Goal: Task Accomplishment & Management: Complete application form

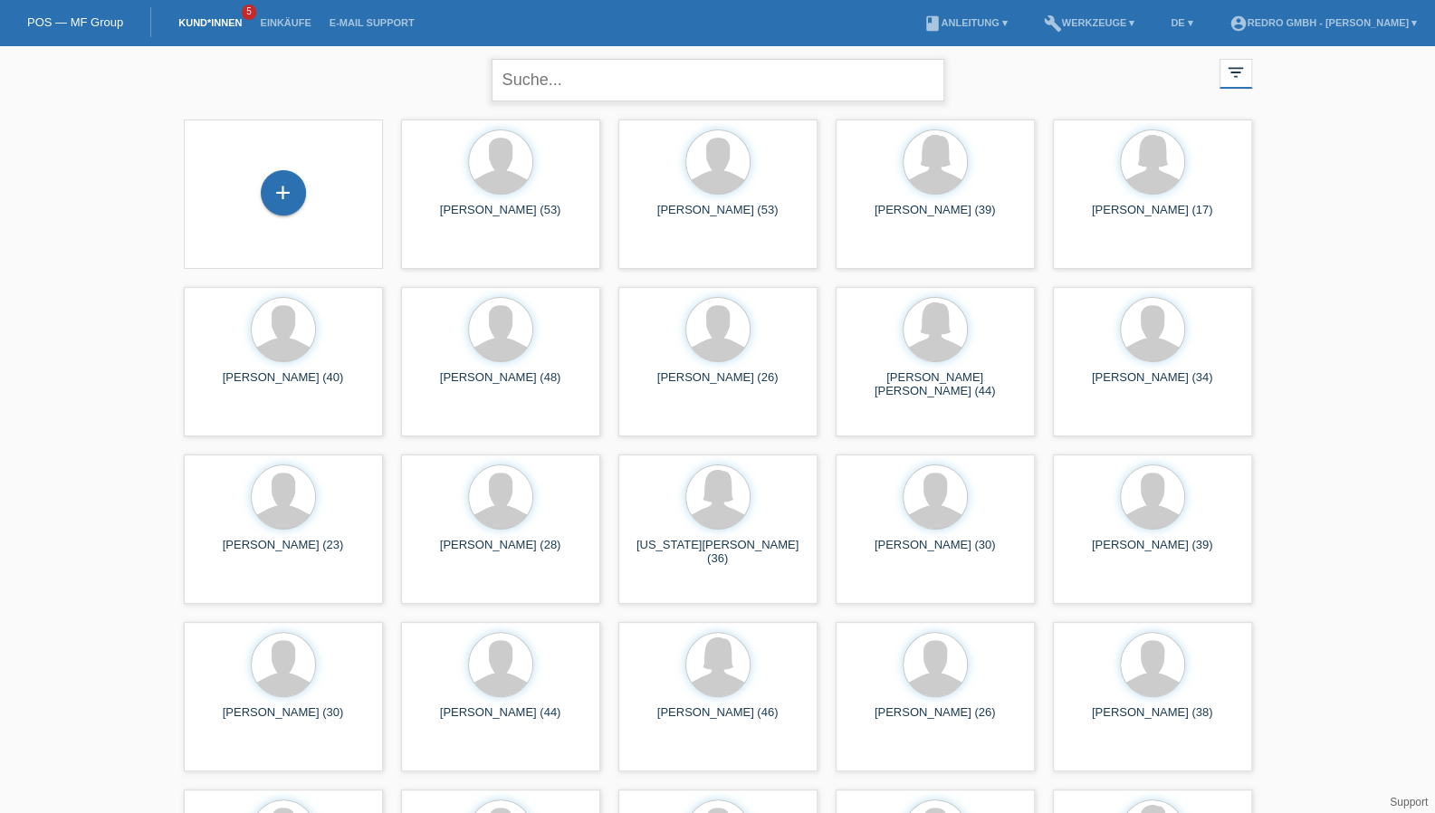
click at [589, 81] on input "text" at bounding box center [718, 80] width 453 height 43
paste input "Kathiravelu"
type input "Kathiravelu"
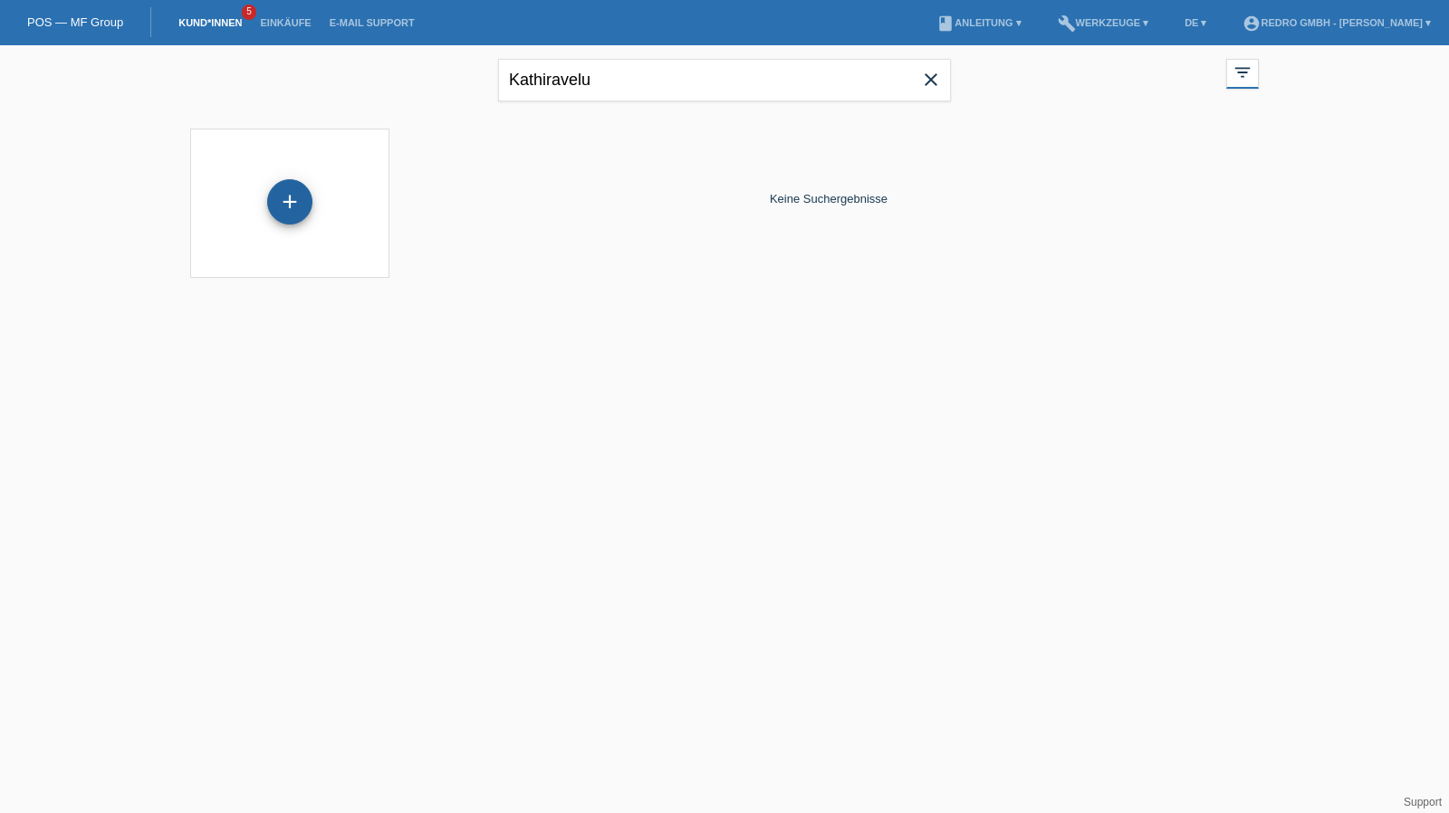
click at [299, 191] on div "+" at bounding box center [289, 201] width 45 height 45
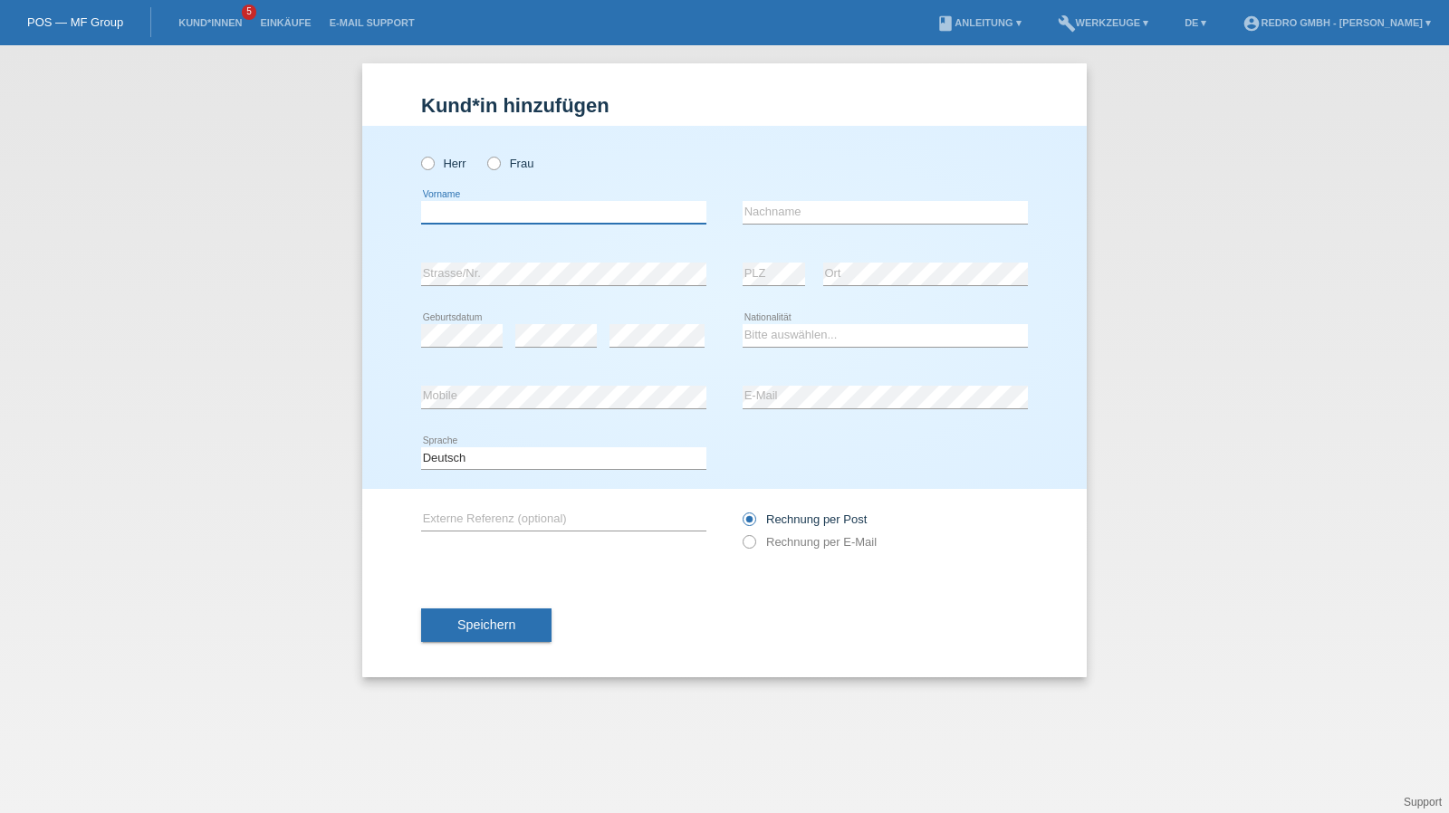
click at [497, 216] on input "text" at bounding box center [563, 212] width 285 height 23
paste input "Kathiravelu"
type input "Kathiravelu"
click at [453, 166] on label "Herr" at bounding box center [443, 164] width 45 height 14
click at [433, 166] on input "Herr" at bounding box center [427, 163] width 12 height 12
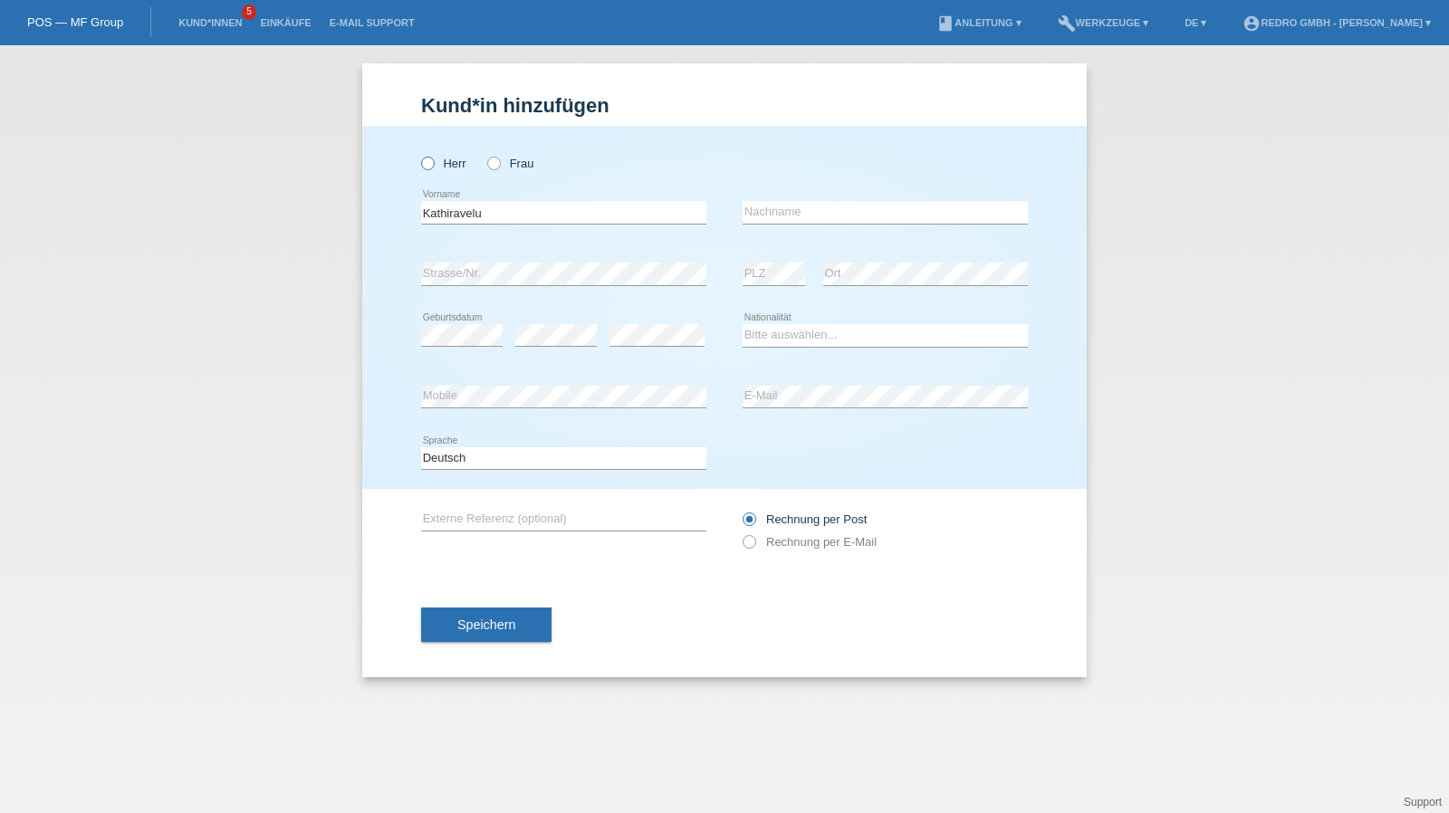
radio input "true"
click at [831, 210] on input "text" at bounding box center [885, 212] width 285 height 23
paste input "Ratheeswaran"
type input "Ratheeswaran"
select select "CH"
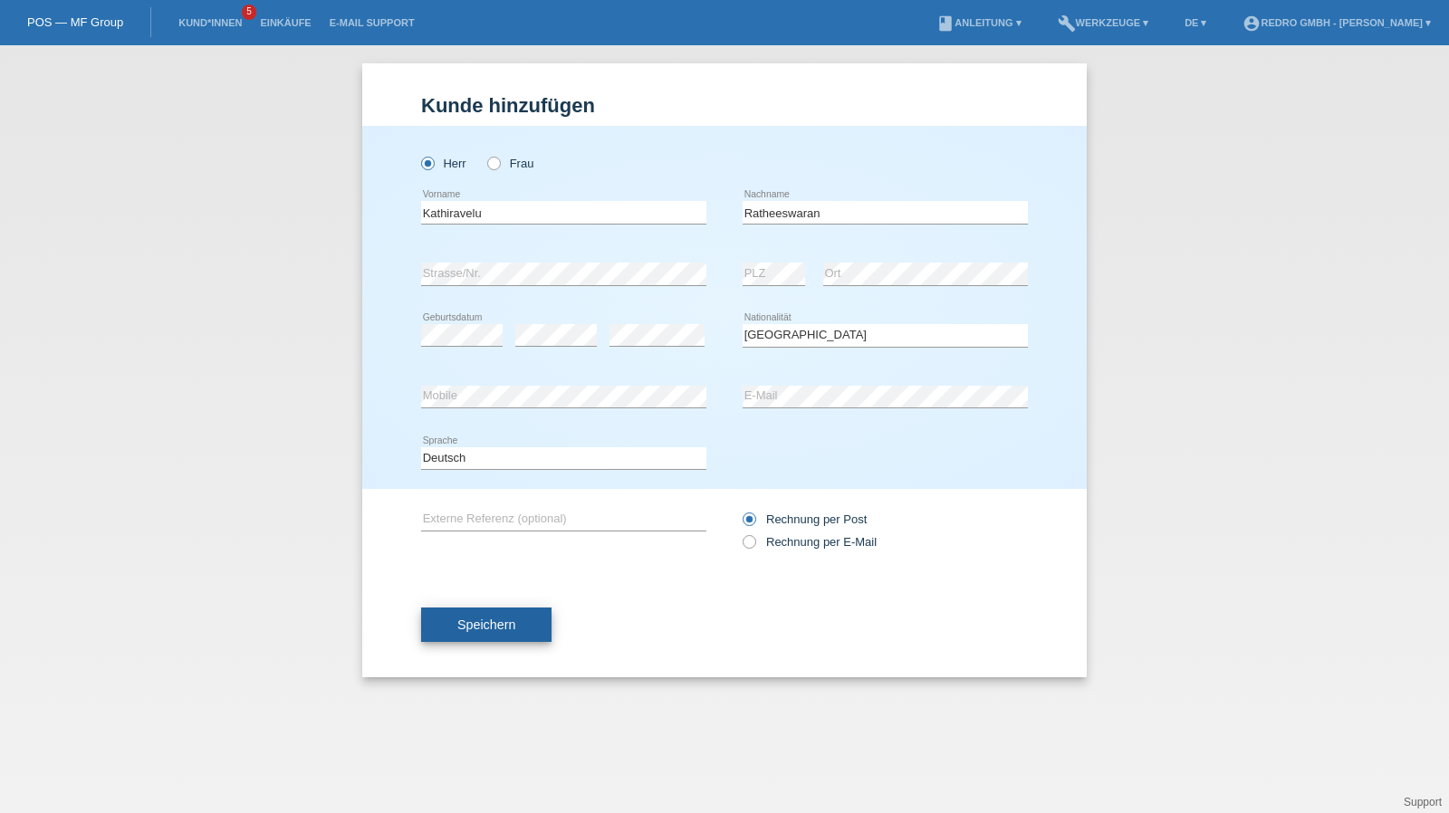
click at [522, 618] on button "Speichern" at bounding box center [486, 625] width 130 height 34
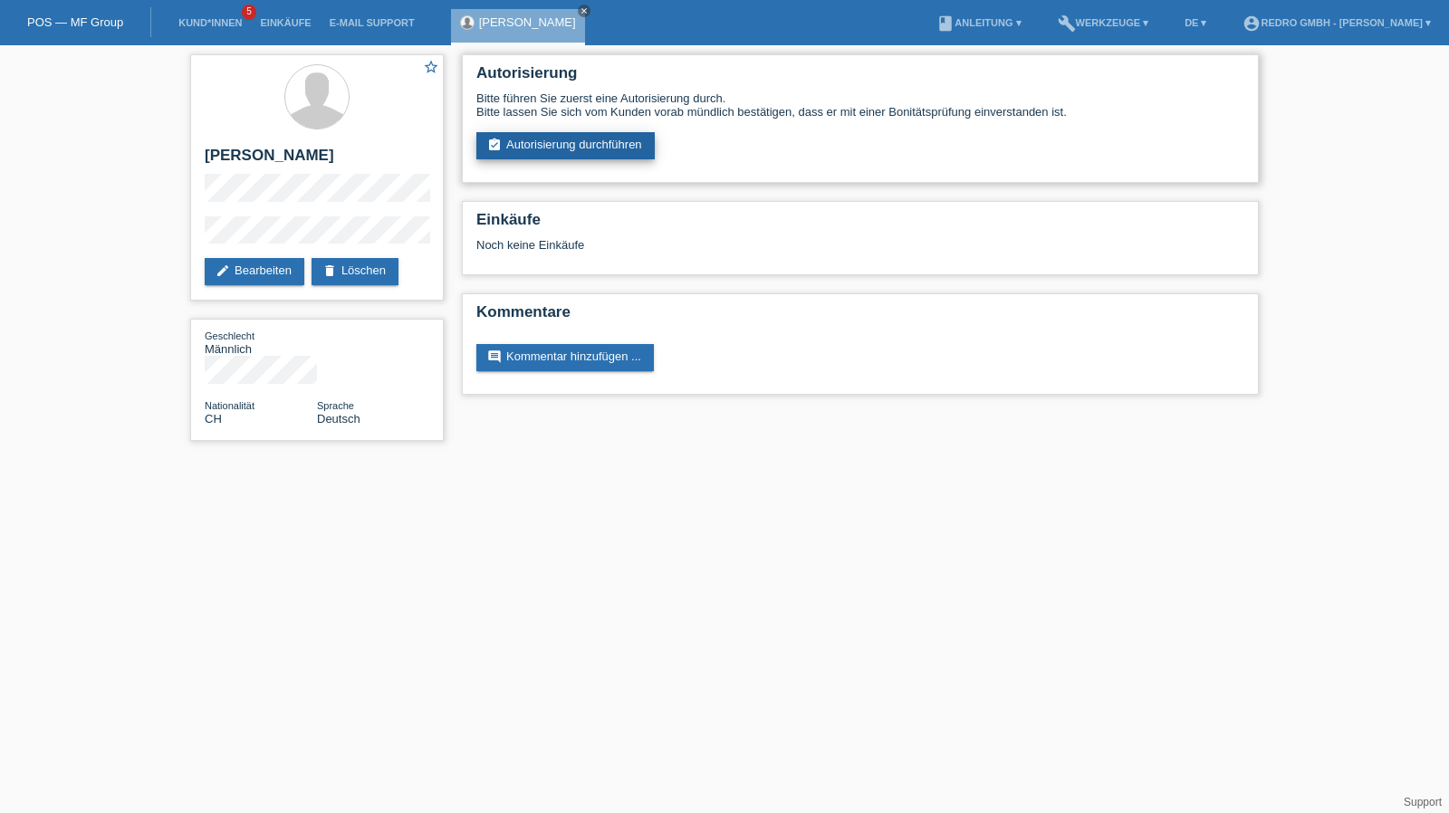
click at [581, 155] on link "assignment_turned_in Autorisierung durchführen" at bounding box center [565, 145] width 178 height 27
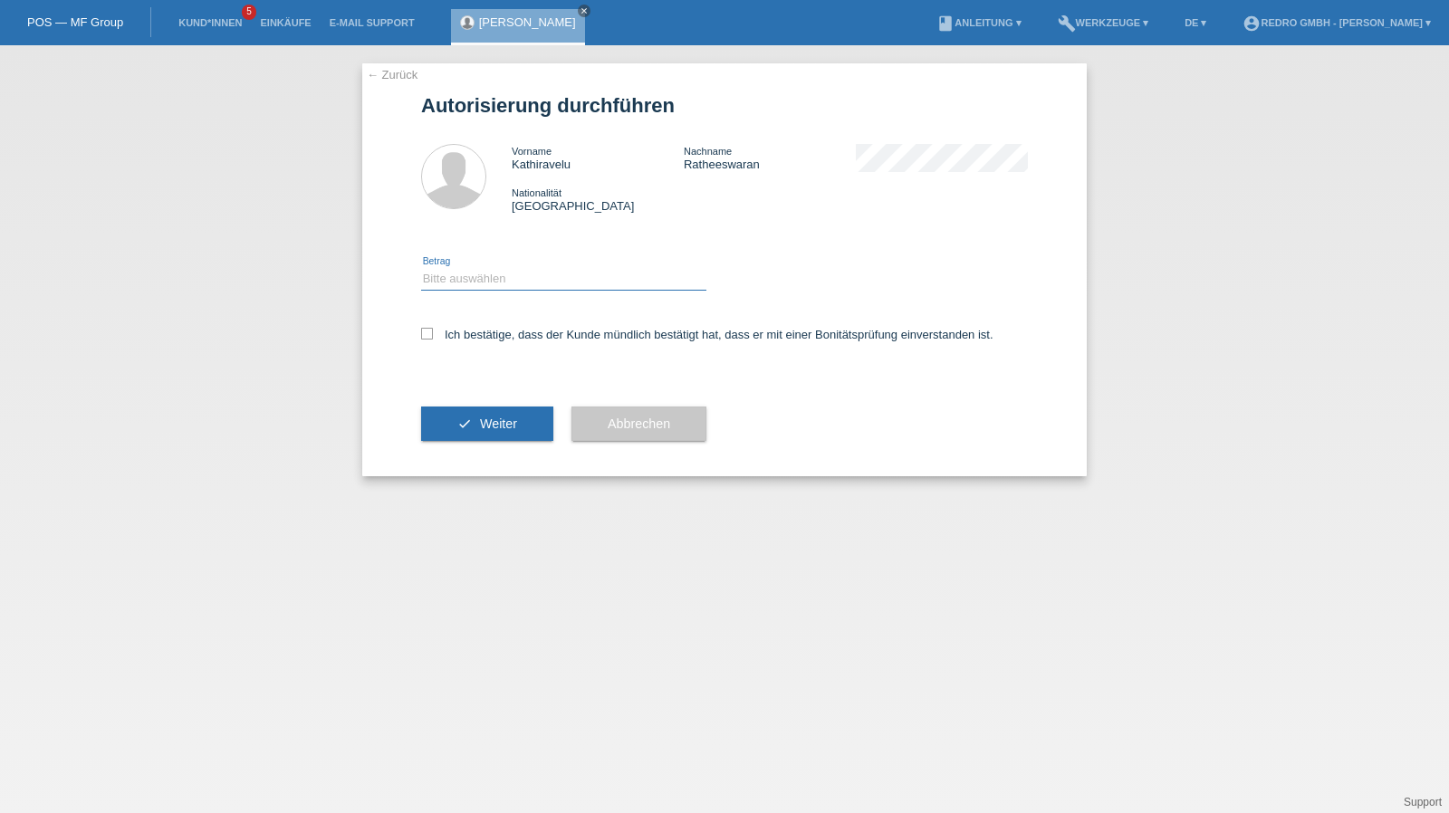
click at [487, 281] on select "Bitte auswählen CHF 1.00 - CHF 499.00 CHF 500.00 - CHF 1'999.00 CHF 2'000.00 - …" at bounding box center [563, 279] width 285 height 22
select select "1"
click at [421, 268] on select "Bitte auswählen CHF 1.00 - CHF 499.00 CHF 500.00 - CHF 1'999.00 CHF 2'000.00 - …" at bounding box center [563, 279] width 285 height 22
click at [486, 331] on label "Ich bestätige, dass der Kunde mündlich bestätigt hat, dass er mit einer Bonität…" at bounding box center [707, 335] width 572 height 14
click at [433, 331] on input "Ich bestätige, dass der Kunde mündlich bestätigt hat, dass er mit einer Bonität…" at bounding box center [427, 334] width 12 height 12
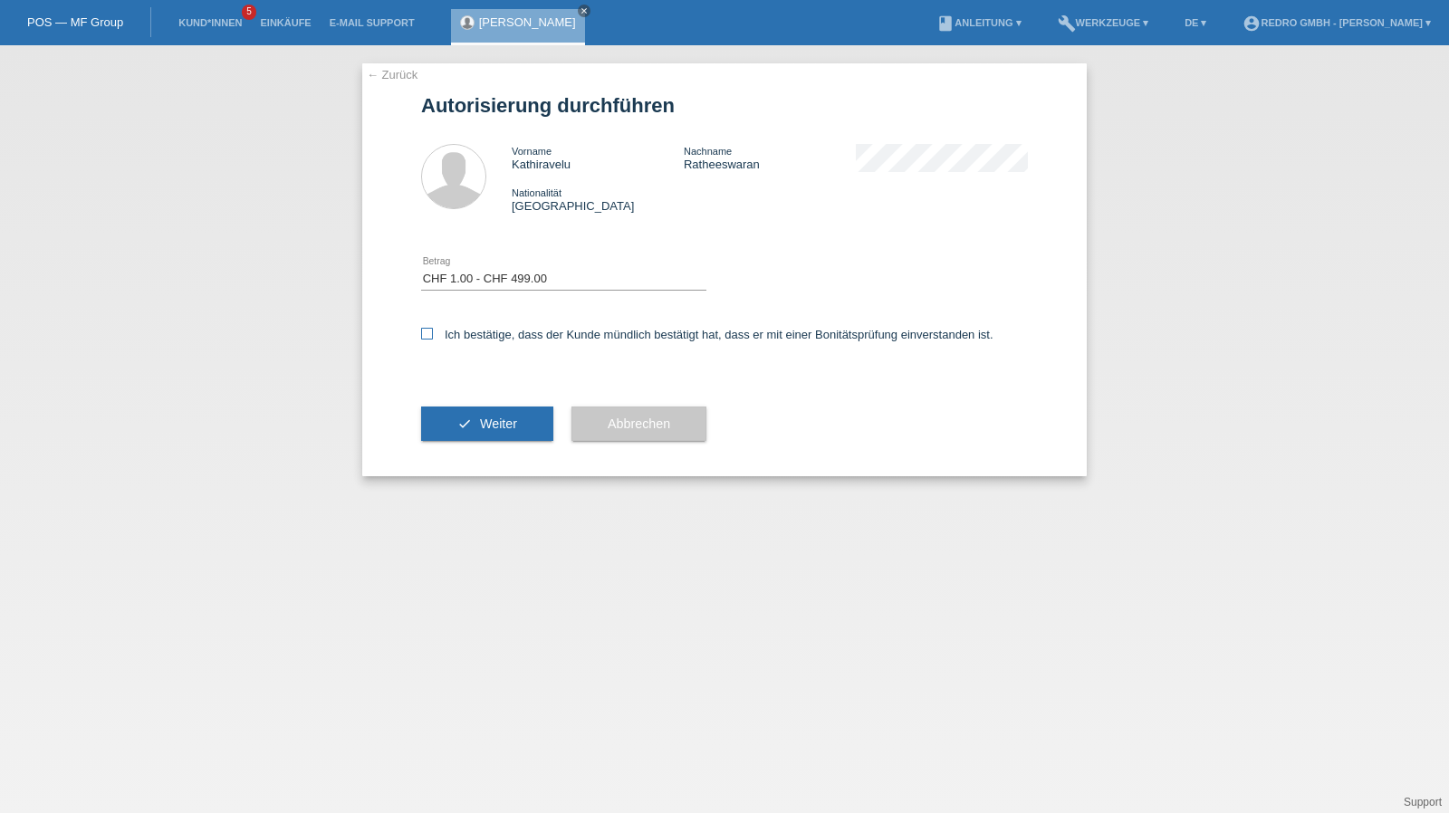
checkbox input "true"
click at [465, 436] on button "check Weiter" at bounding box center [487, 424] width 132 height 34
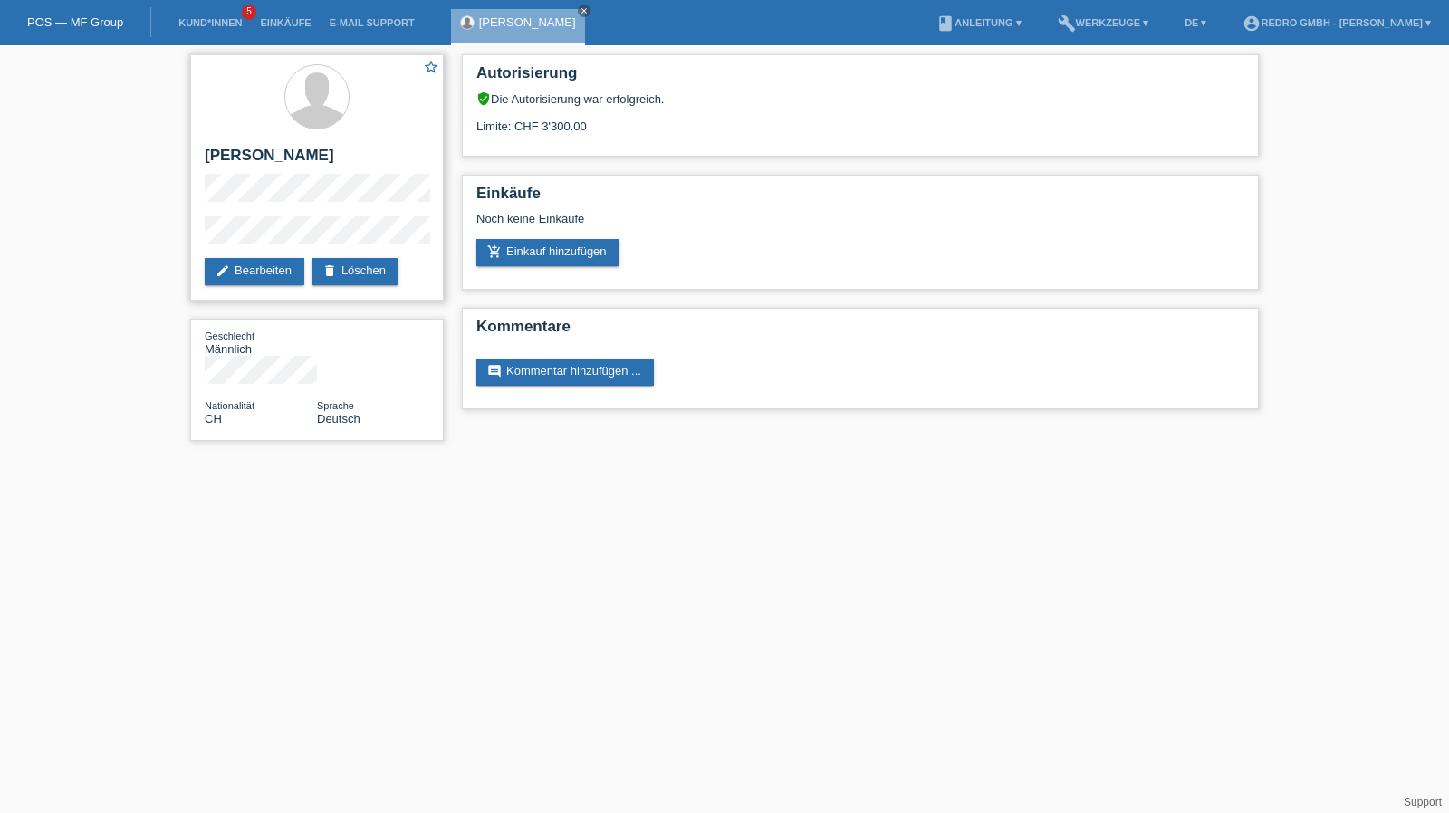
click at [287, 157] on h2 "[PERSON_NAME]" at bounding box center [317, 160] width 225 height 27
copy div "[PERSON_NAME]"
click at [194, 236] on div "star_border [PERSON_NAME] edit Bearbeiten delete Löschen" at bounding box center [317, 177] width 254 height 246
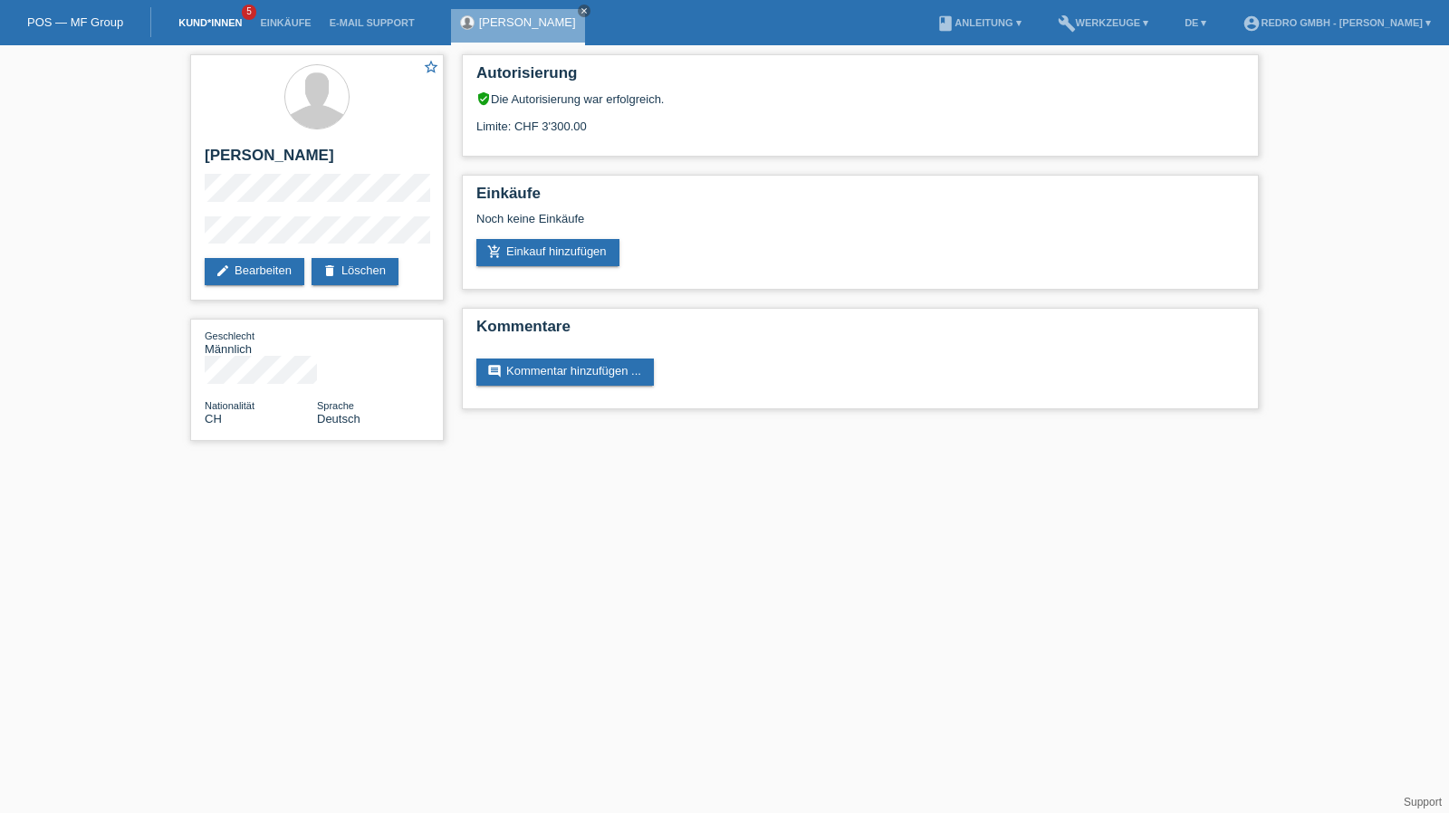
click at [206, 23] on link "Kund*innen" at bounding box center [209, 22] width 81 height 11
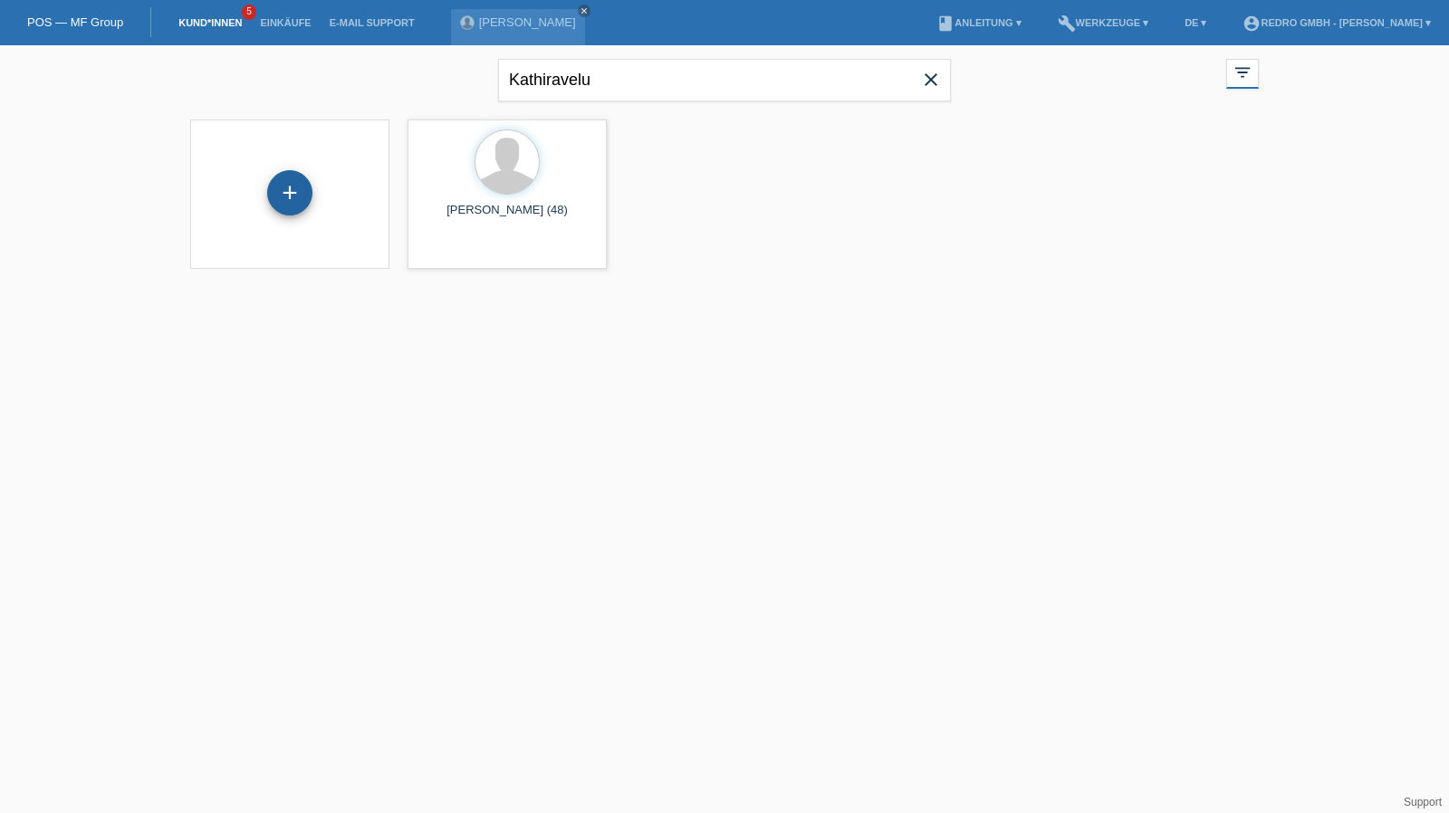
click at [278, 191] on div "+" at bounding box center [289, 192] width 45 height 45
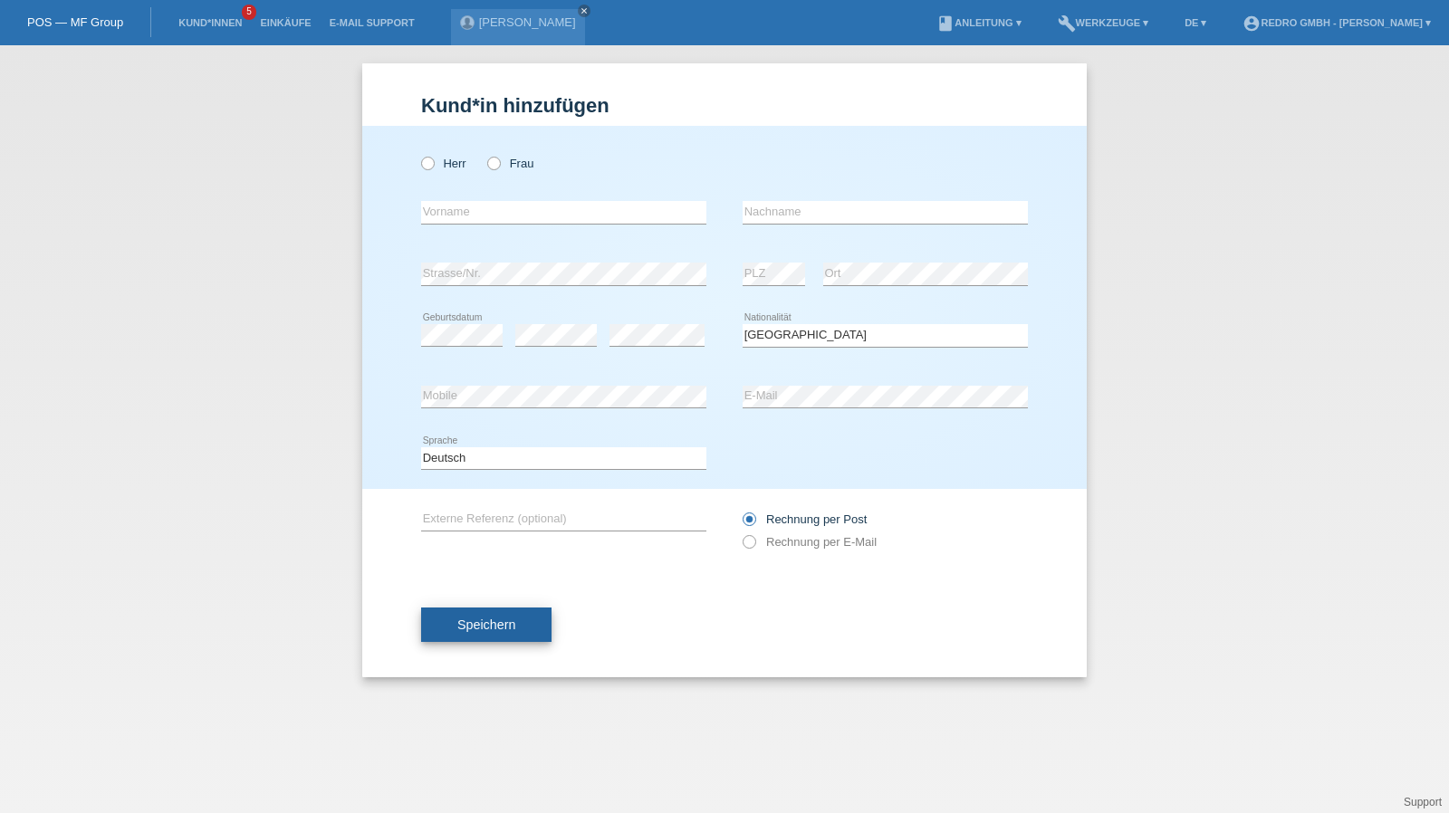
click at [516, 618] on button "Speichern" at bounding box center [486, 625] width 130 height 34
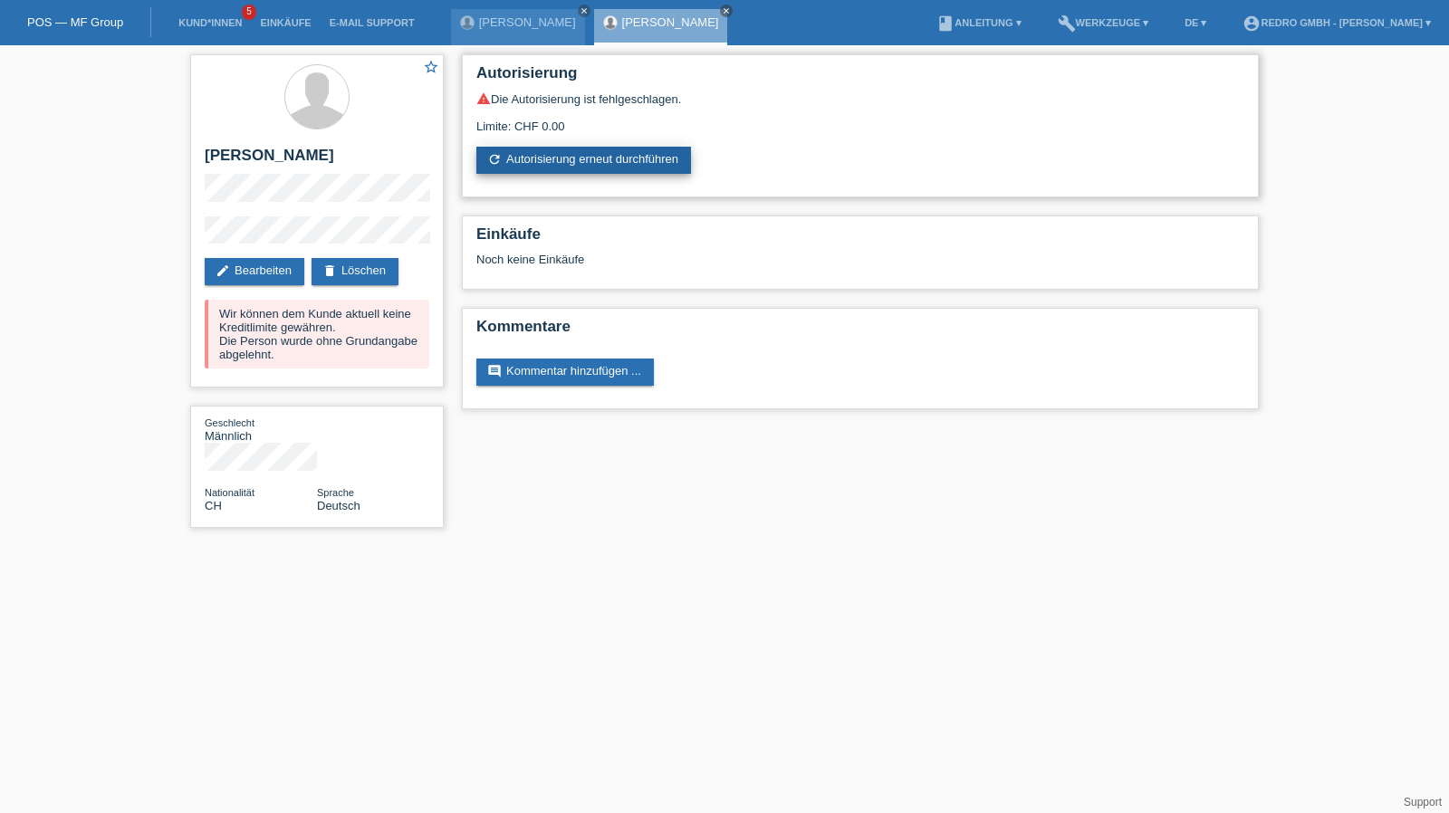
click at [587, 159] on link "refresh Autorisierung erneut durchführen" at bounding box center [583, 160] width 215 height 27
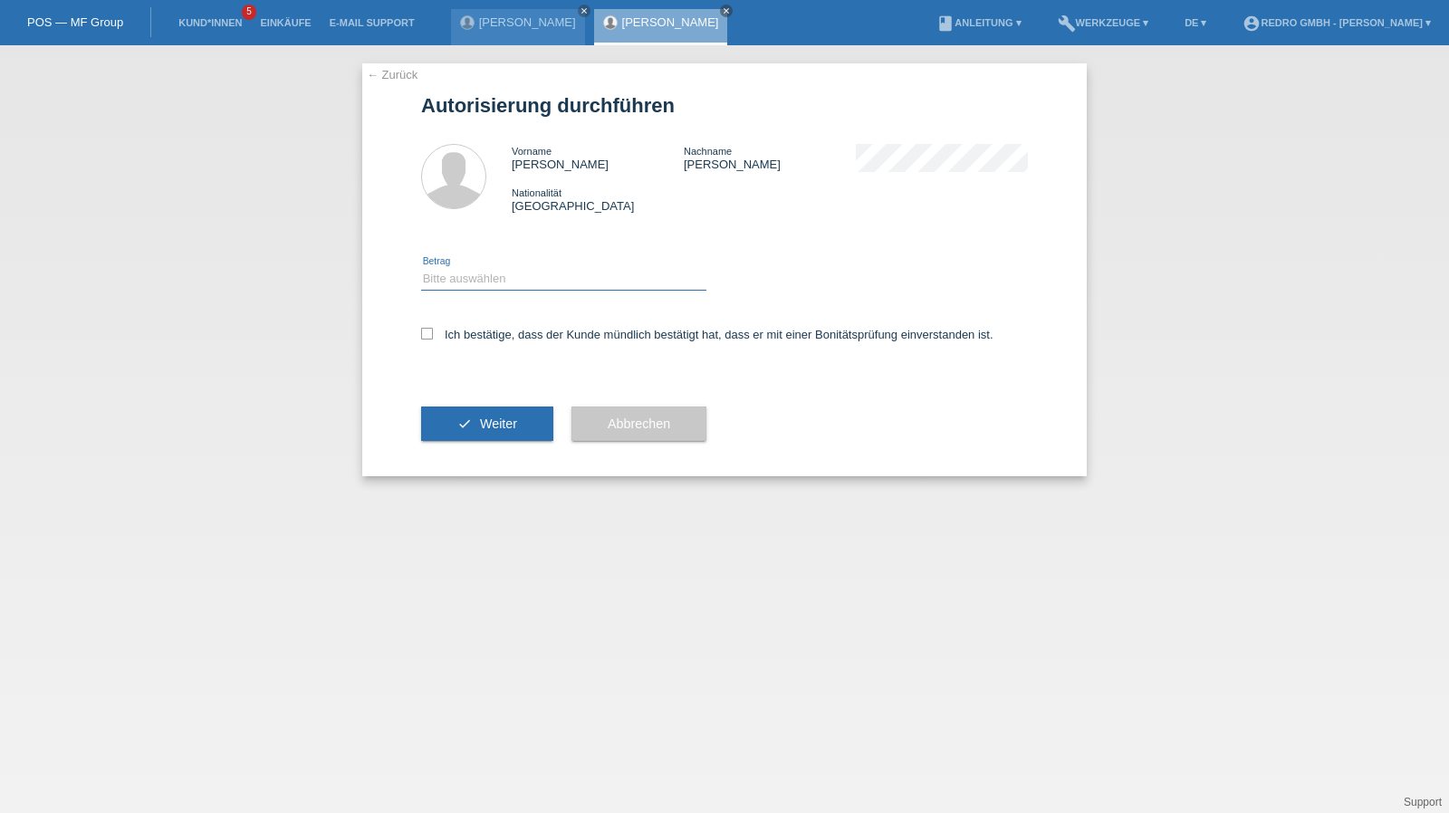
click at [525, 286] on select "Bitte auswählen CHF 1.00 - CHF 499.00 CHF 500.00 - CHF 1'999.00 CHF 2'000.00 - …" at bounding box center [563, 279] width 285 height 22
select select "1"
click at [421, 268] on select "Bitte auswählen CHF 1.00 - CHF 499.00 CHF 500.00 - CHF 1'999.00 CHF 2'000.00 - …" at bounding box center [563, 279] width 285 height 22
click at [475, 327] on div "Ich bestätige, dass der Kunde mündlich bestätigt hat, dass er mit einer Bonität…" at bounding box center [724, 341] width 607 height 62
click at [474, 340] on label "Ich bestätige, dass der Kunde mündlich bestätigt hat, dass er mit einer Bonität…" at bounding box center [707, 335] width 572 height 14
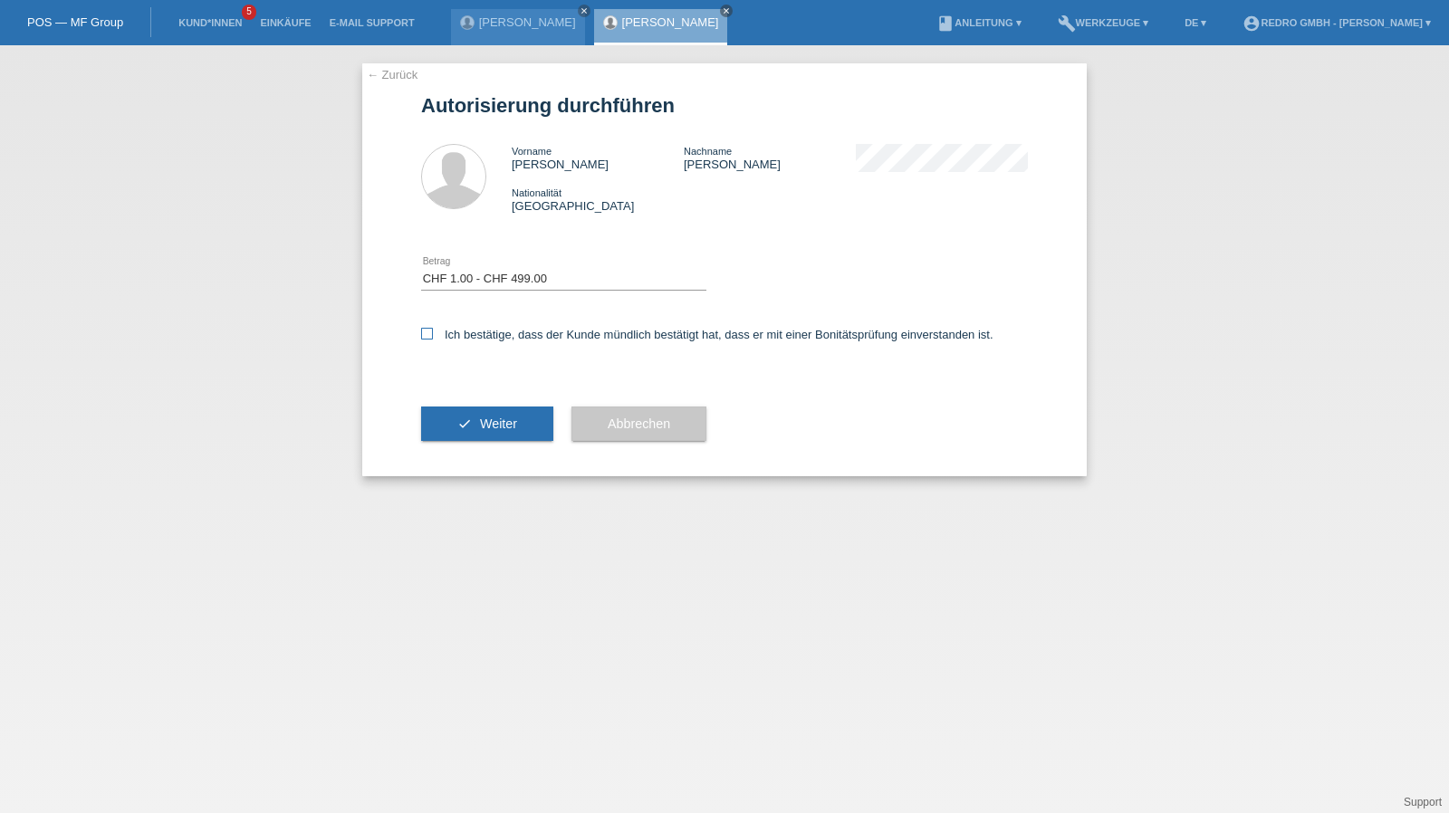
click at [433, 340] on input "Ich bestätige, dass der Kunde mündlich bestätigt hat, dass er mit einer Bonität…" at bounding box center [427, 334] width 12 height 12
checkbox input "true"
click at [459, 418] on icon "check" at bounding box center [464, 424] width 14 height 14
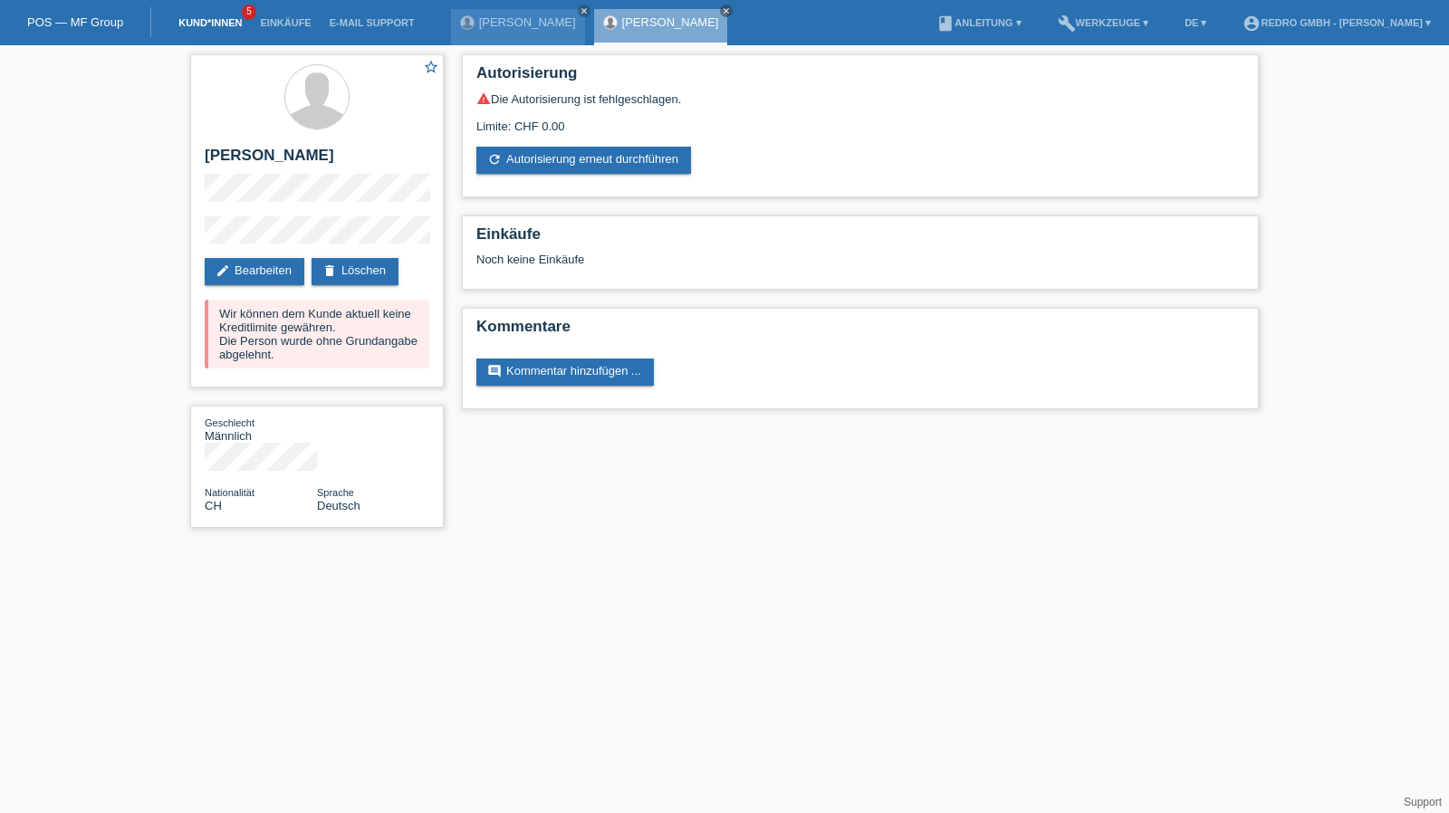
click at [225, 27] on link "Kund*innen" at bounding box center [209, 22] width 81 height 11
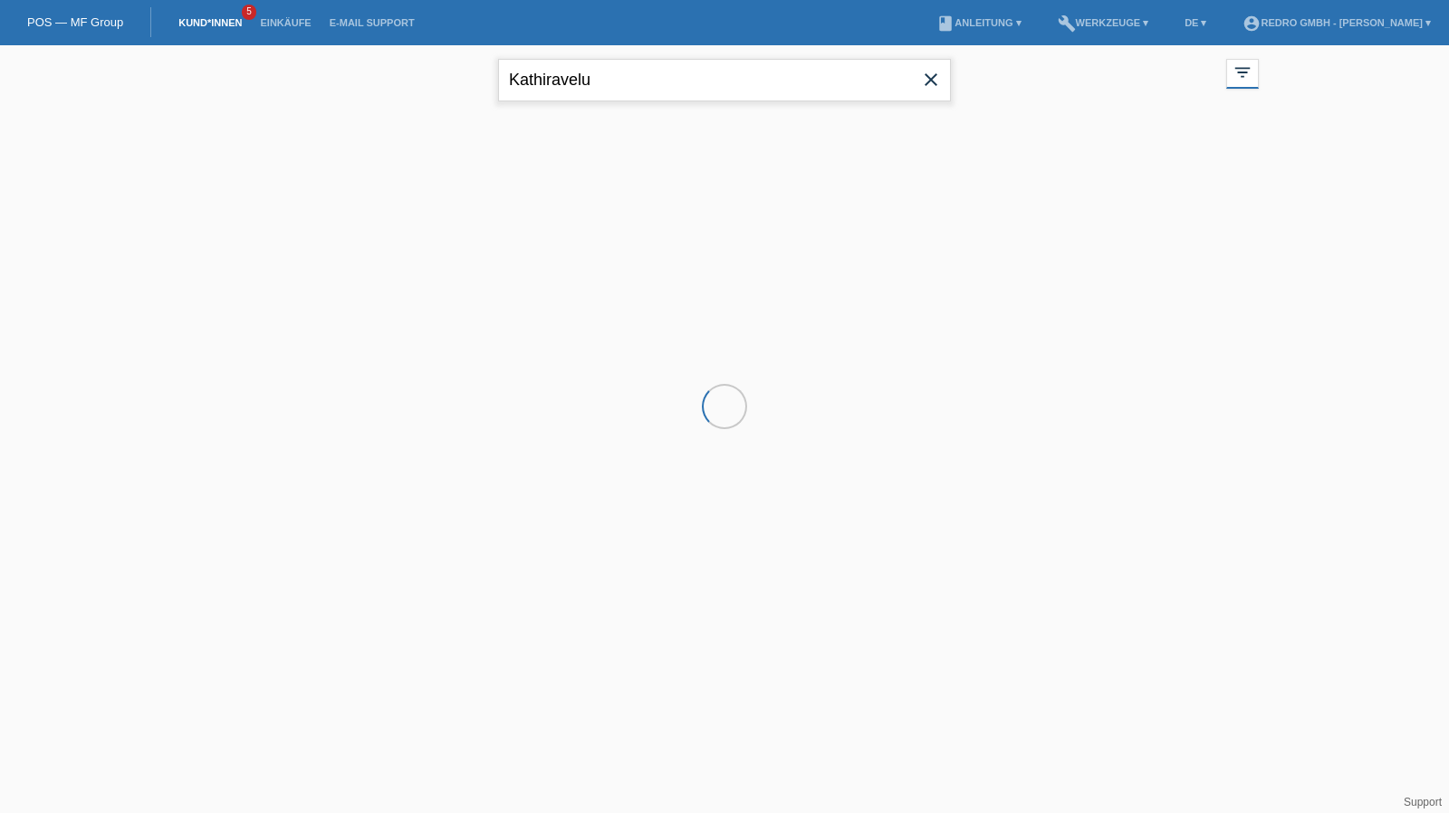
click at [567, 82] on input "Kathiravelu" at bounding box center [724, 80] width 453 height 43
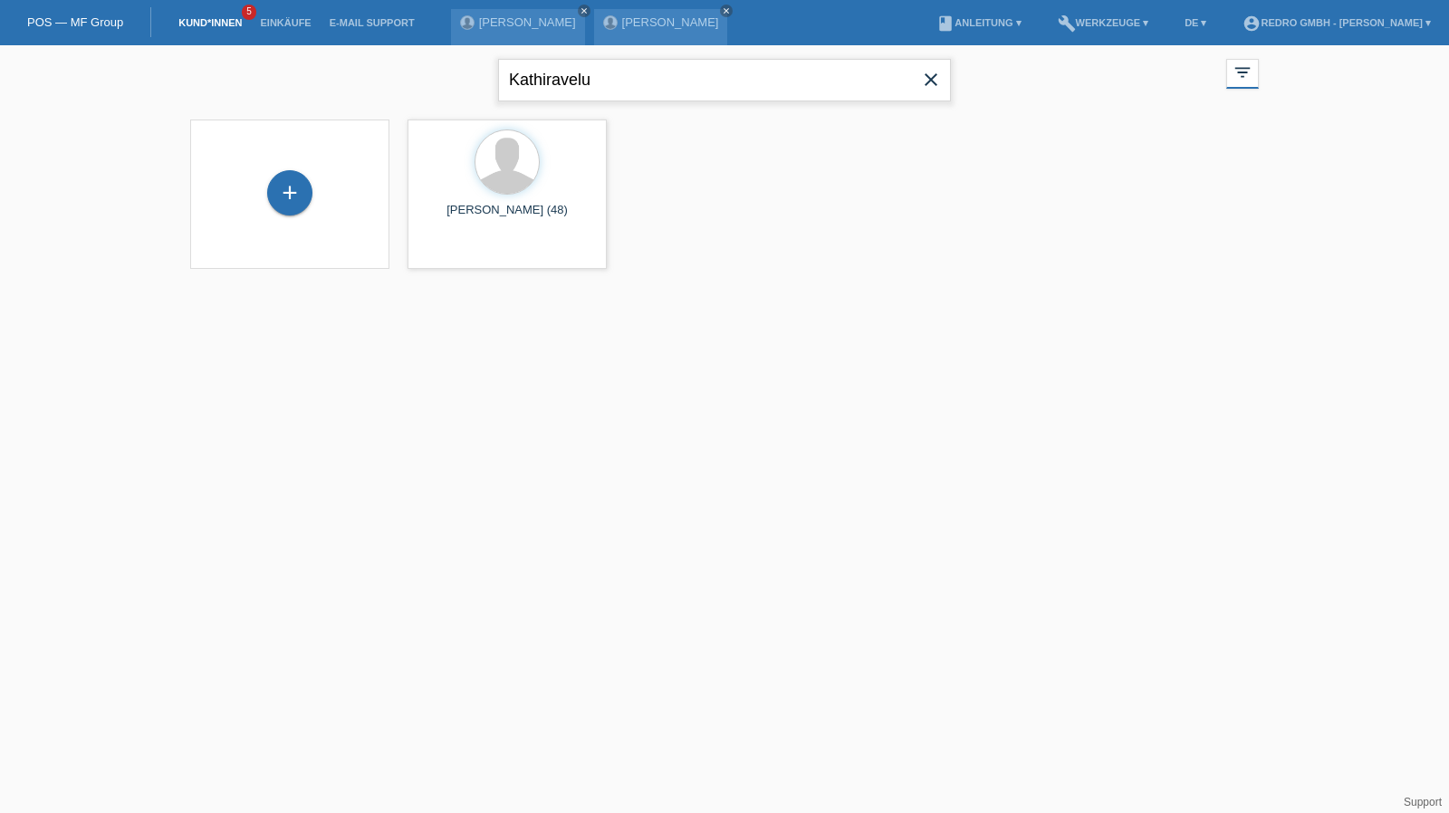
click at [567, 82] on input "Kathiravelu" at bounding box center [724, 80] width 453 height 43
paste input "Arkadiusz"
type input "Arkadiusz"
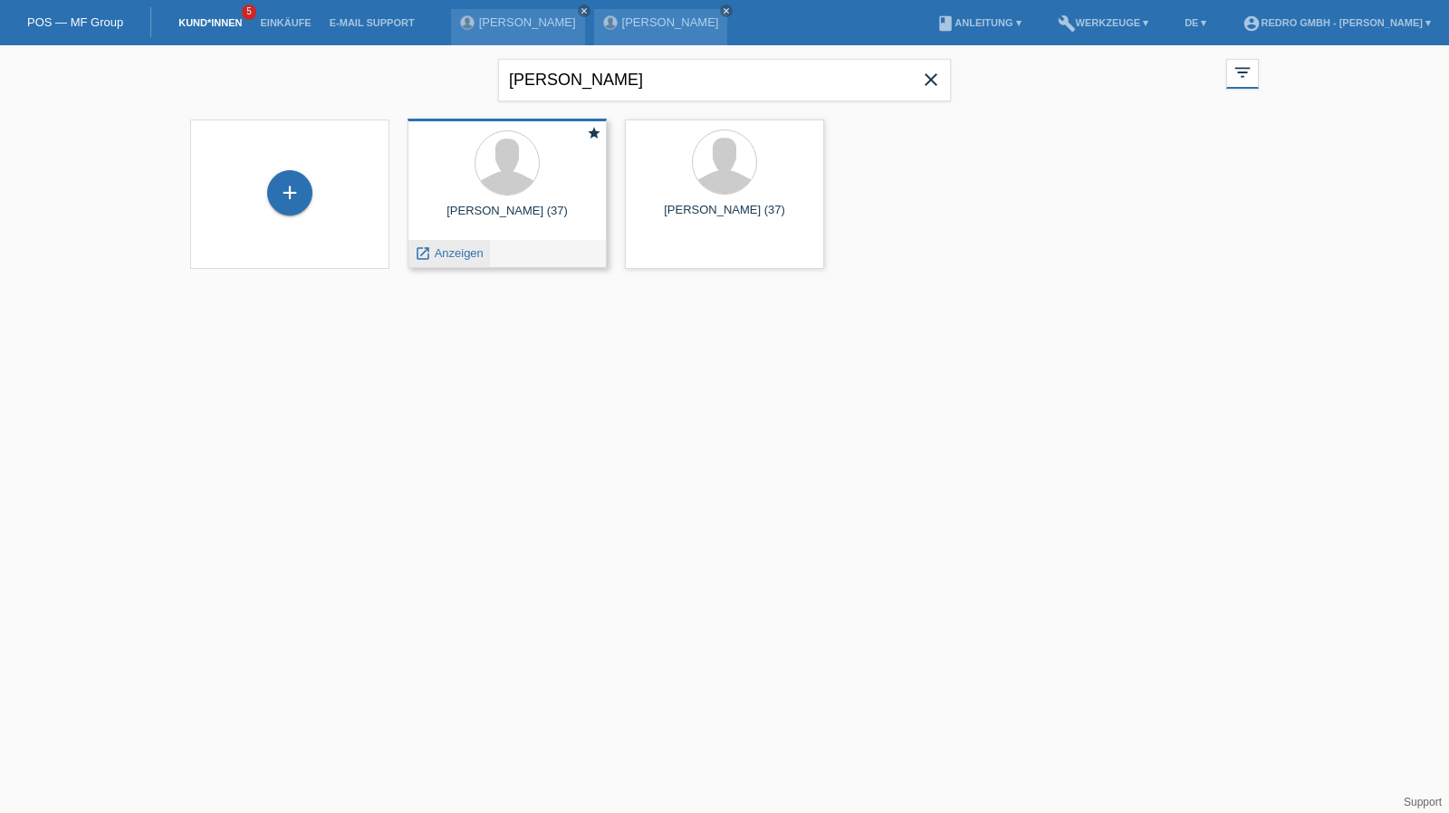
click at [466, 252] on span "Anzeigen" at bounding box center [459, 253] width 49 height 14
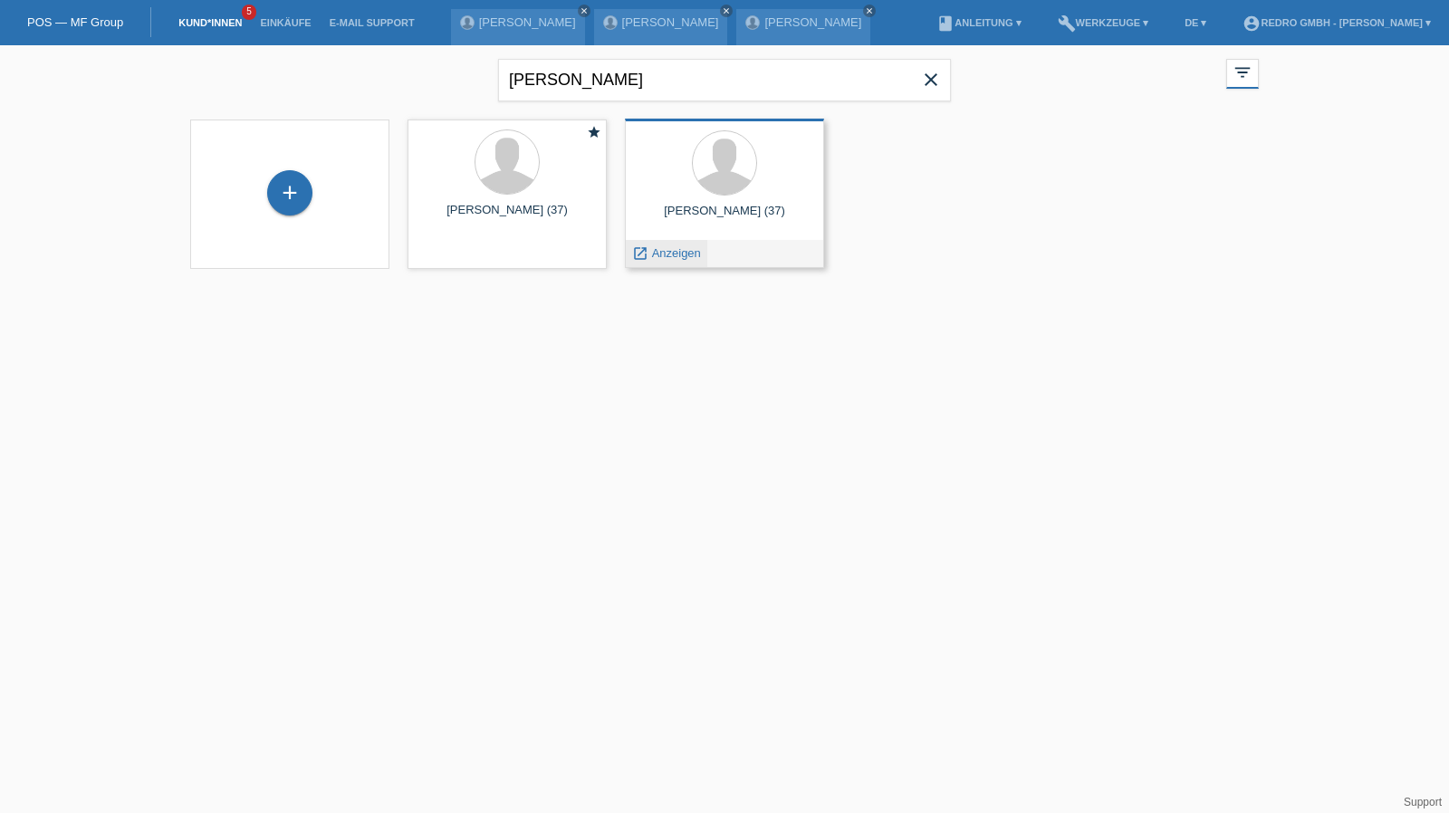
click at [685, 252] on span "Anzeigen" at bounding box center [676, 253] width 49 height 14
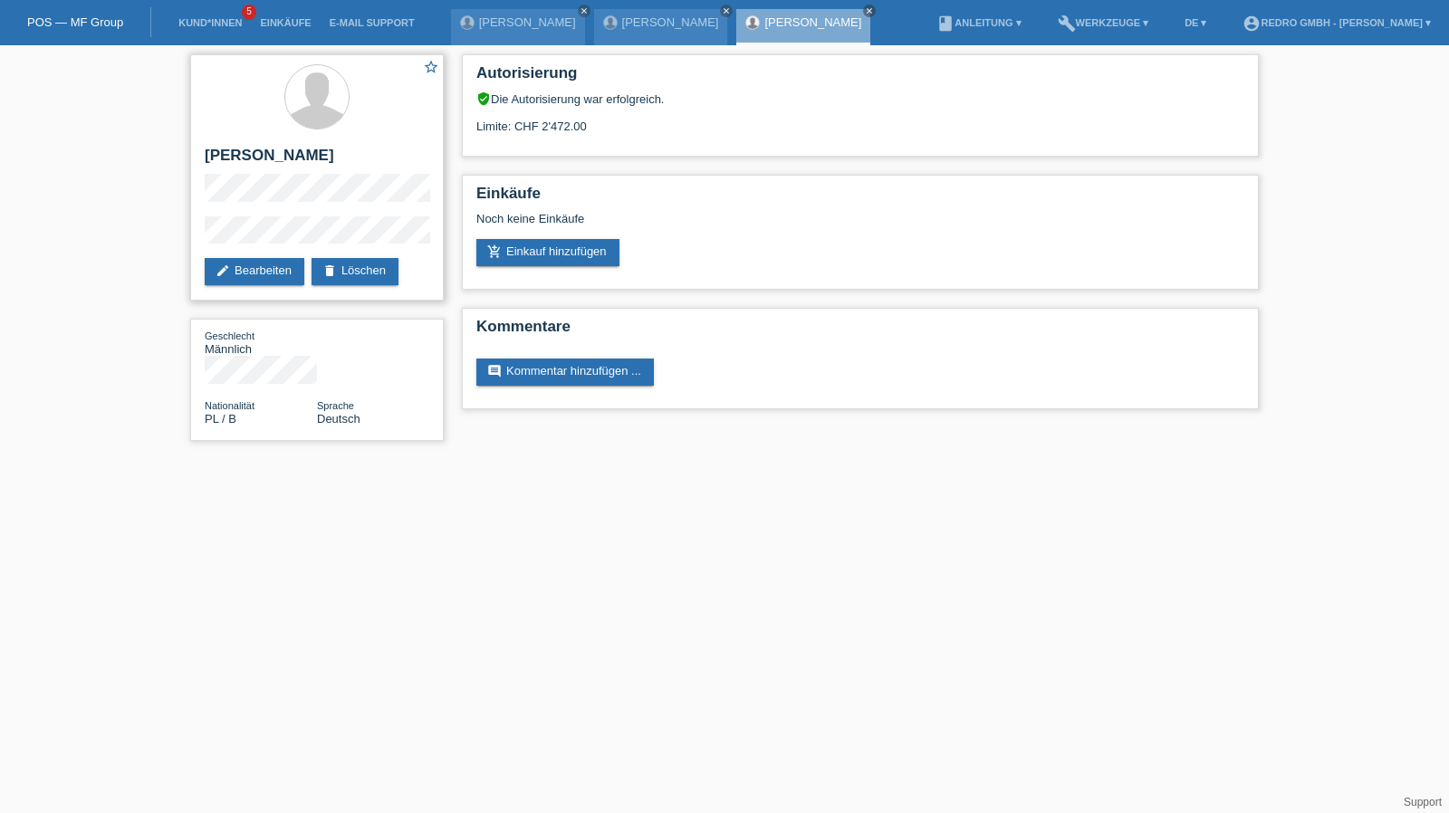
click at [257, 155] on h2 "[PERSON_NAME]" at bounding box center [317, 160] width 225 height 27
copy div "[PERSON_NAME]"
click at [168, 249] on div "star_border Arkadiusz Konrad Lukaszewski edit Bearbeiten delete Löschen Geschle…" at bounding box center [724, 252] width 1449 height 414
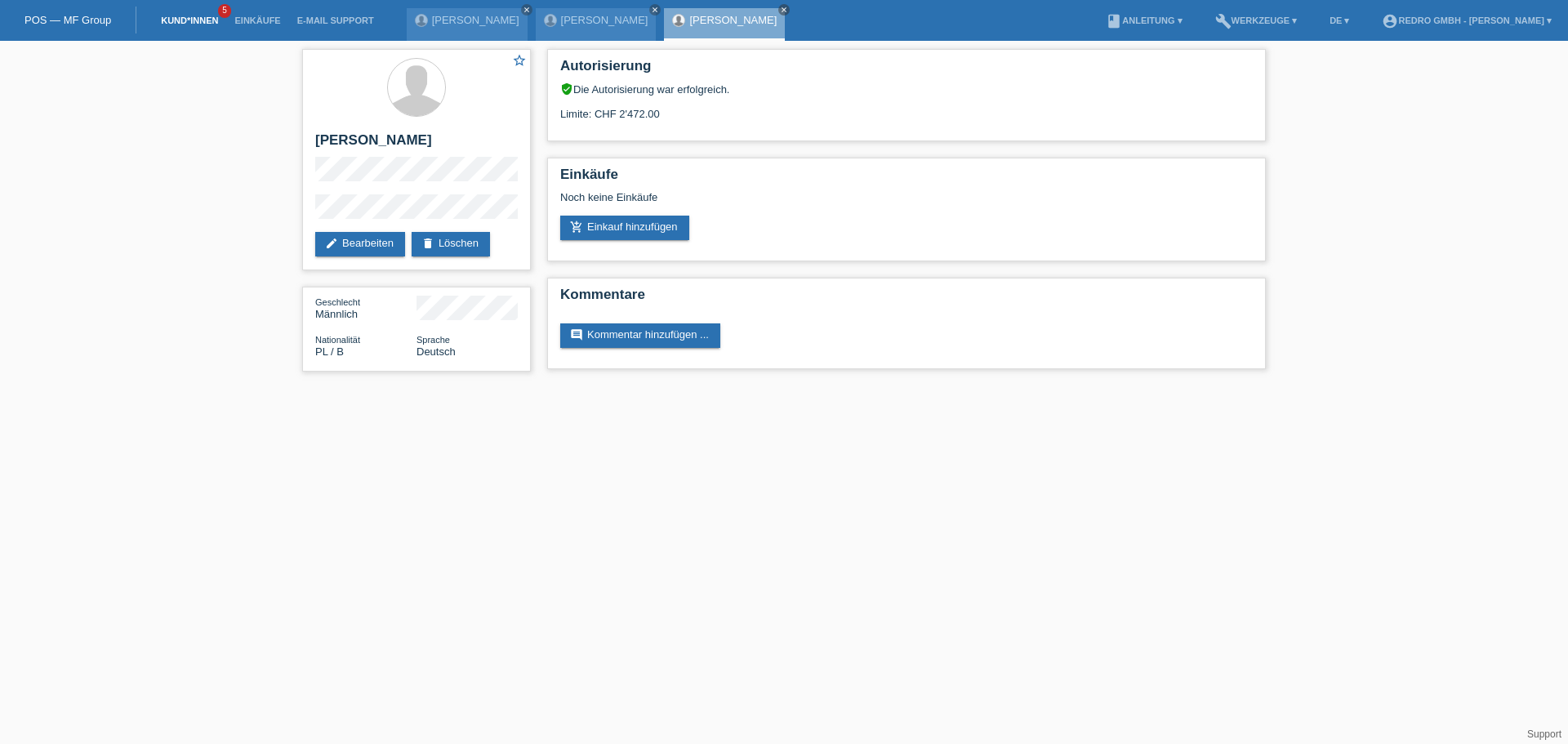
click at [205, 17] on link "Kund*innen" at bounding box center [188, 20] width 73 height 10
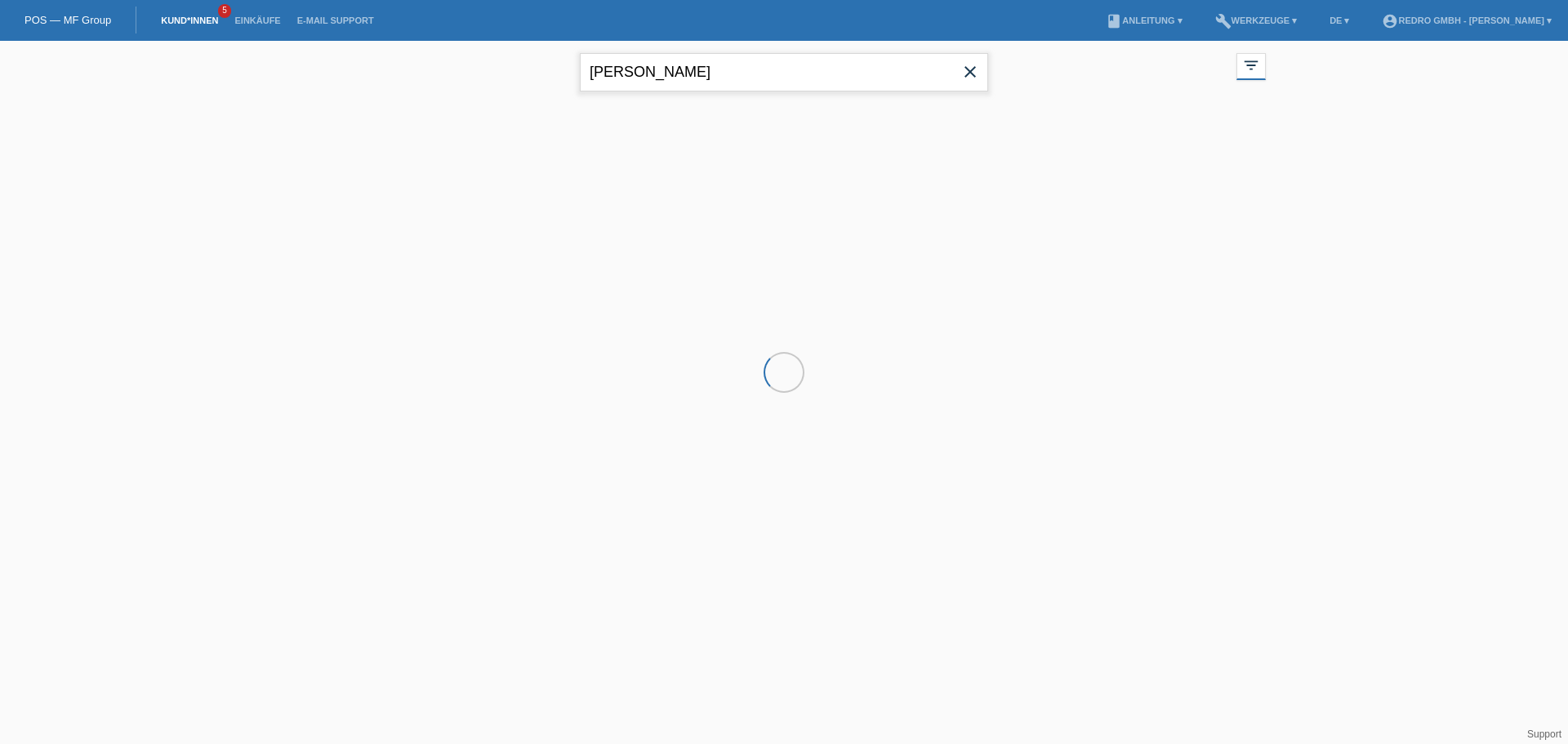
click at [760, 72] on input "[PERSON_NAME]" at bounding box center [784, 72] width 408 height 39
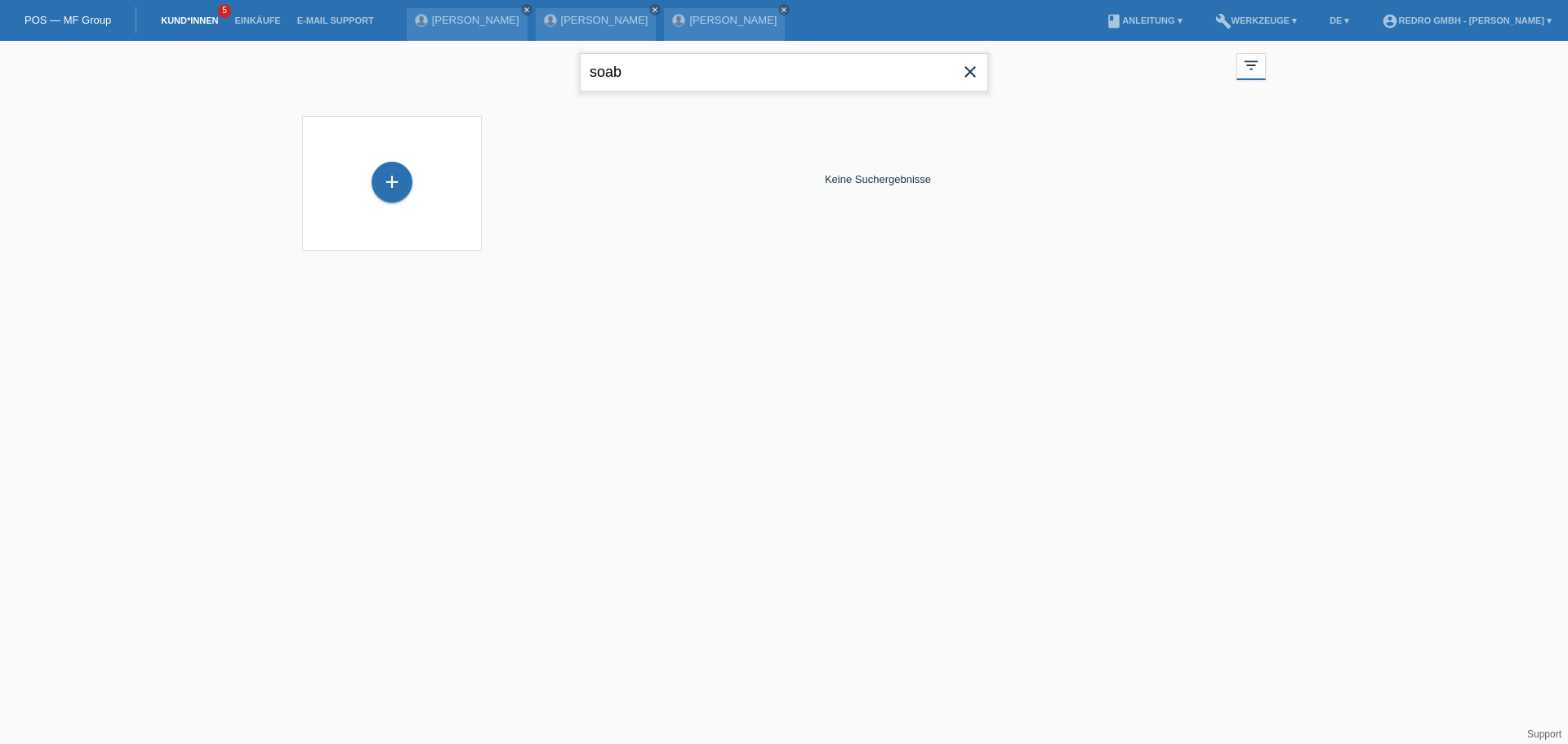
click at [648, 73] on input "soab" at bounding box center [784, 72] width 408 height 39
paste input "Malek Sou"
type input "Malek Souab"
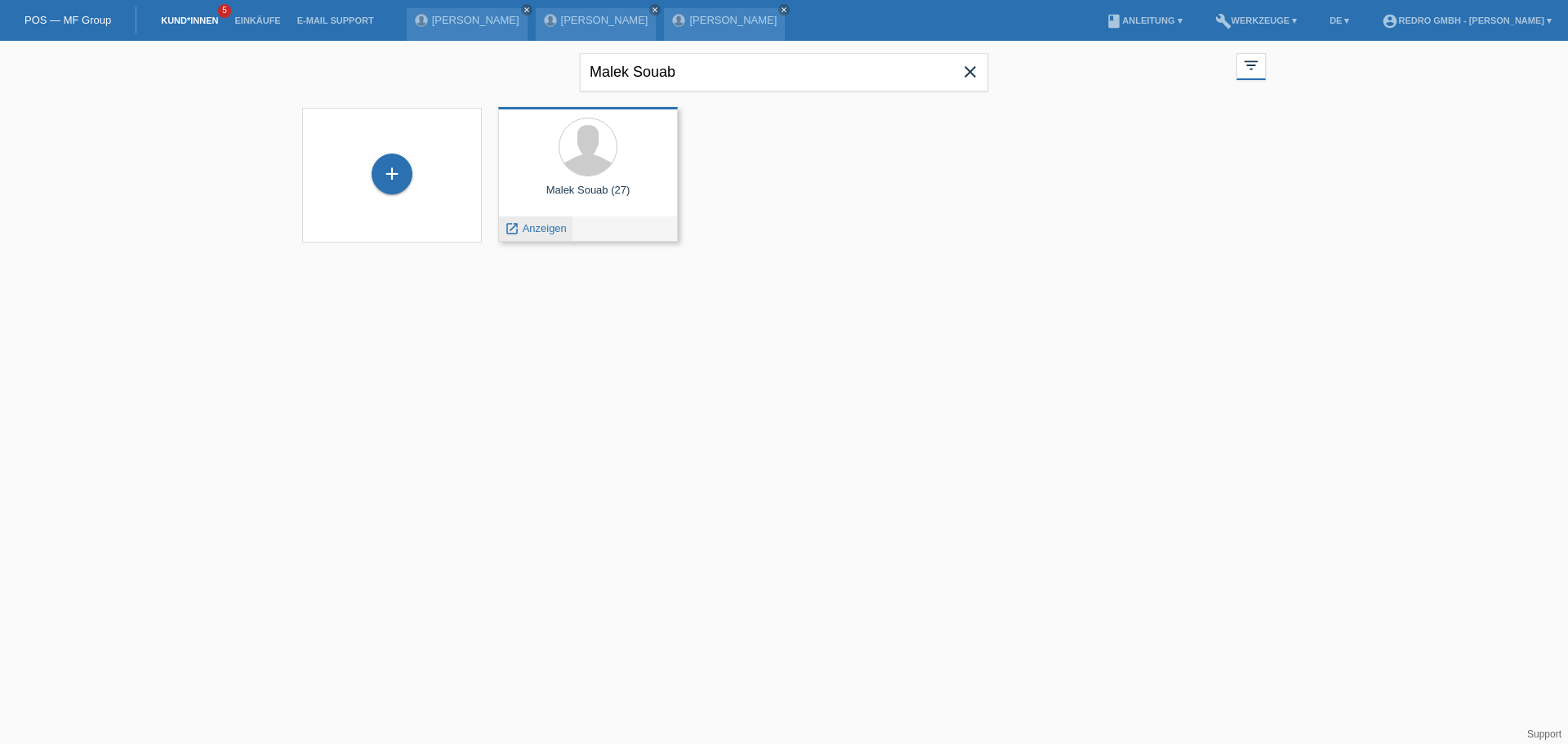
click at [538, 225] on span "Anzeigen" at bounding box center [545, 228] width 44 height 13
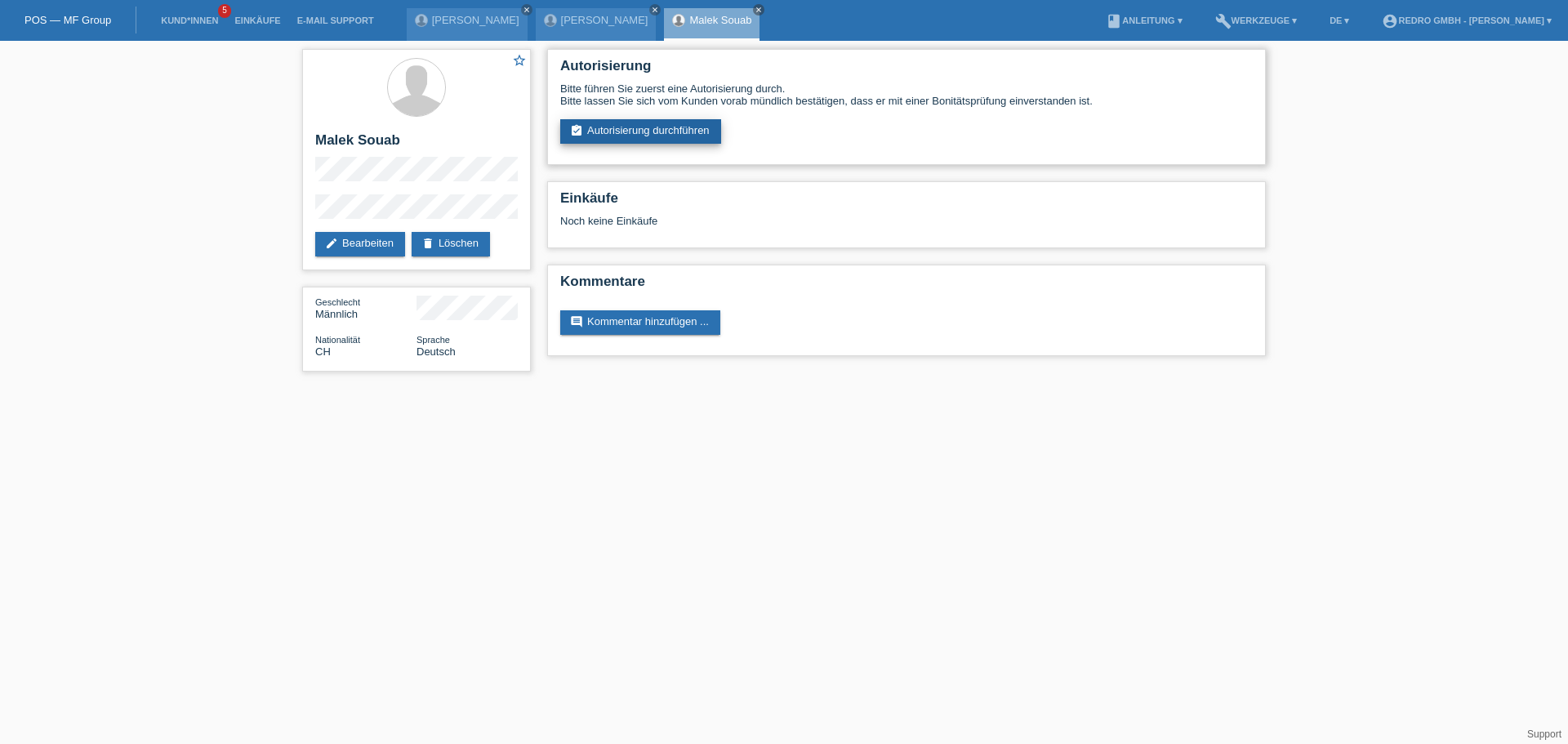
click at [619, 140] on link "assignment_turned_in Autorisierung durchführen" at bounding box center [640, 131] width 160 height 24
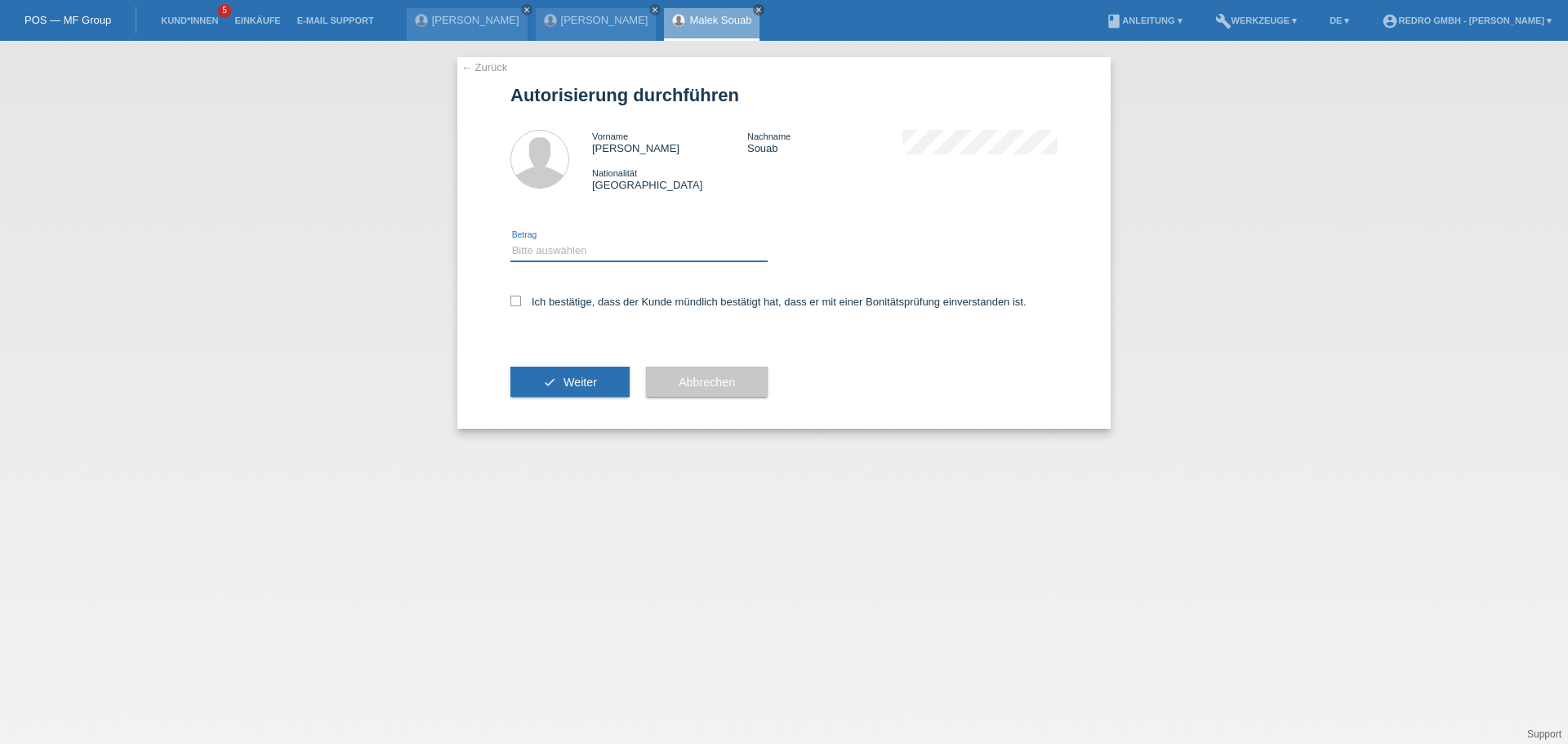
click at [575, 255] on select "Bitte auswählen CHF 1.00 - CHF 499.00 CHF 500.00 - CHF 1'999.00 CHF 2'000.00 - …" at bounding box center [638, 251] width 257 height 20
select select "1"
click at [510, 241] on select "Bitte auswählen CHF 1.00 - CHF 499.00 CHF 500.00 - CHF 1'999.00 CHF 2'000.00 - …" at bounding box center [638, 251] width 257 height 20
click at [573, 308] on div "Ich bestätige, dass der Kunde mündlich bestätigt hat, dass er mit einer Bonität…" at bounding box center [784, 308] width 547 height 56
click at [574, 306] on label "Ich bestätige, dass der Kunde mündlich bestätigt hat, dass er mit einer Bonität…" at bounding box center [768, 302] width 516 height 13
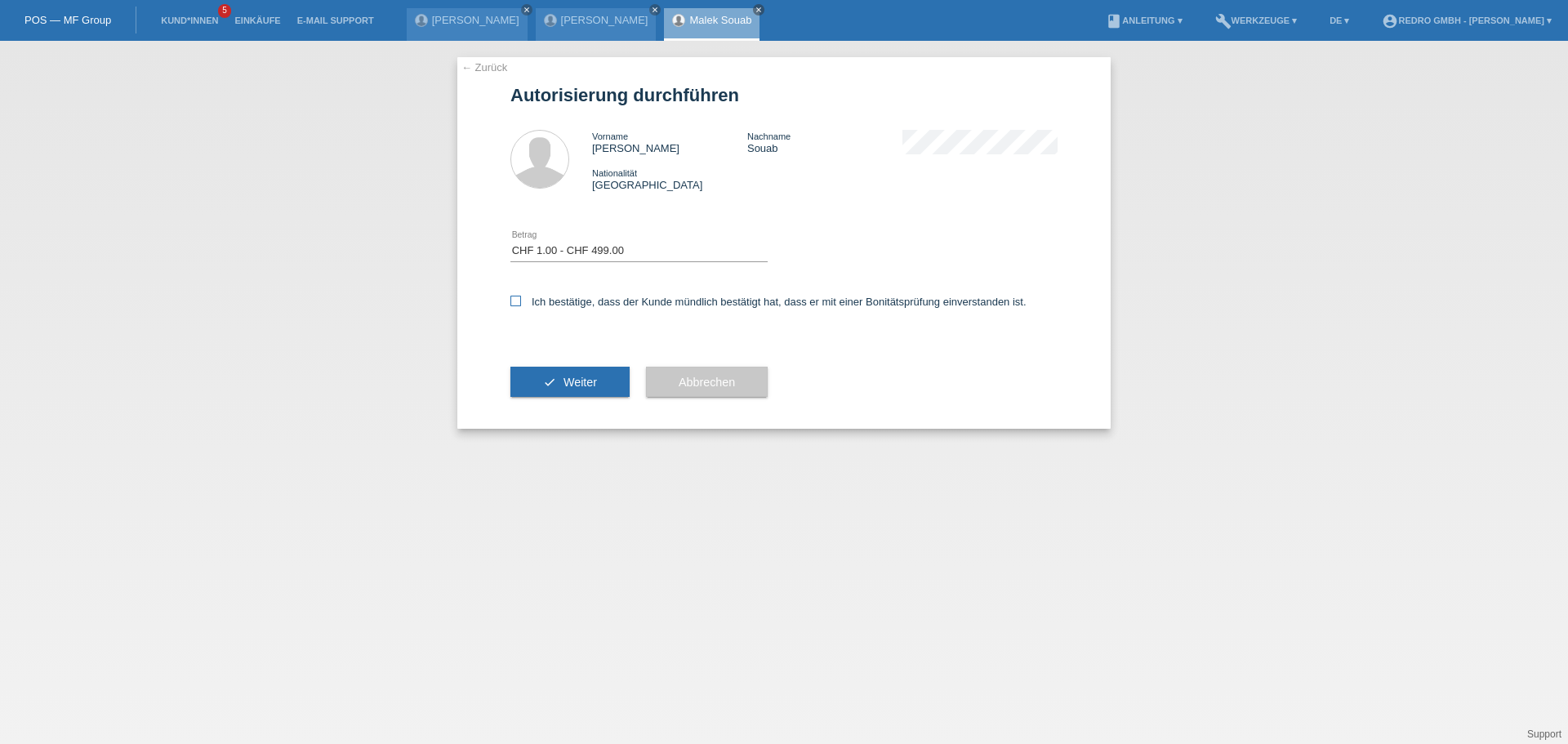
click at [521, 306] on input "Ich bestätige, dass der Kunde mündlich bestätigt hat, dass er mit einer Bonität…" at bounding box center [516, 301] width 11 height 11
checkbox input "true"
click at [546, 408] on div "check Weiter" at bounding box center [570, 381] width 119 height 95
click at [564, 373] on button "check Weiter" at bounding box center [570, 382] width 119 height 31
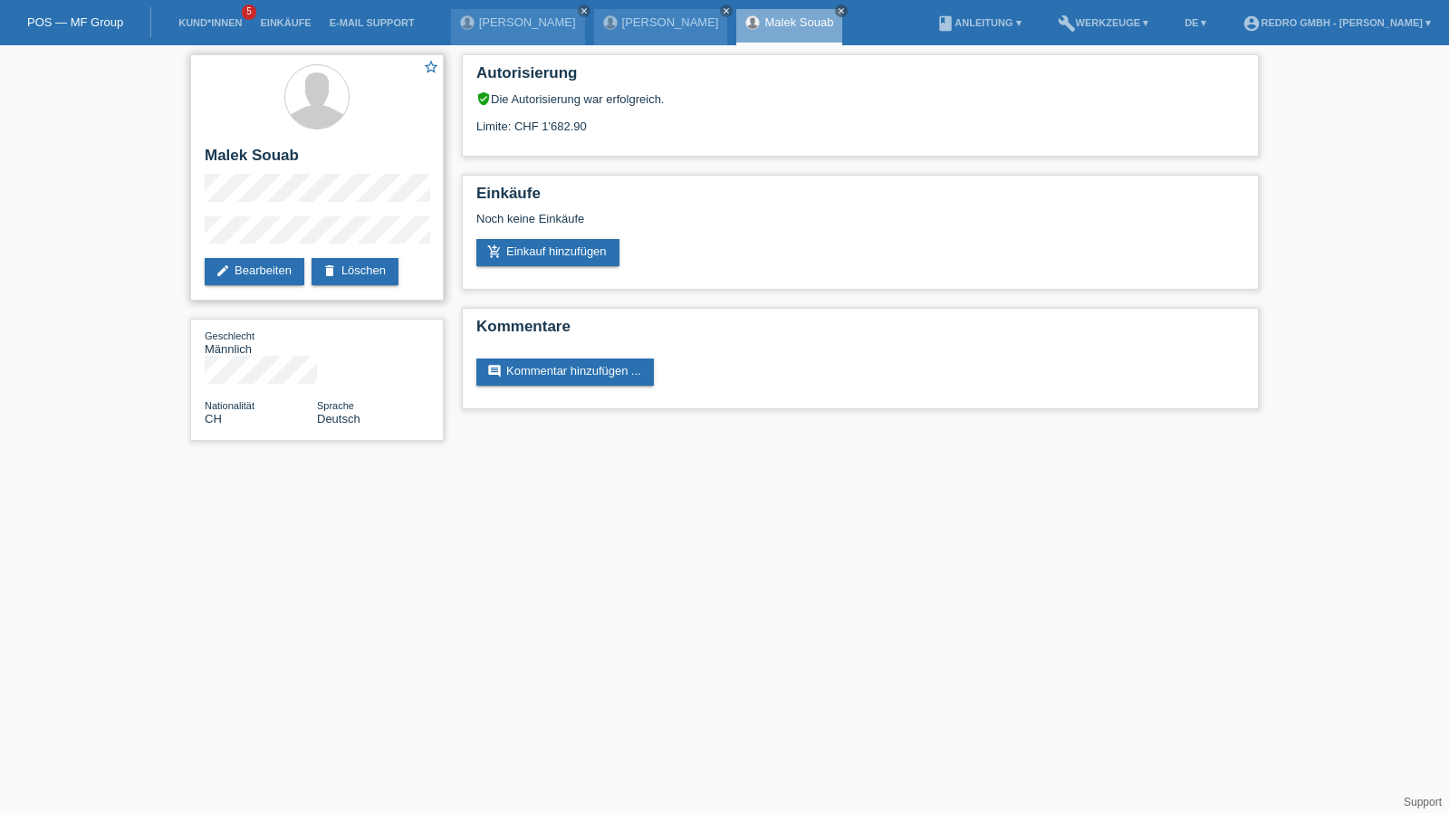
click at [244, 155] on h2 "Malek Souab" at bounding box center [317, 160] width 225 height 27
copy div "Malek Souab"
click at [727, 168] on div "Autorisierung verified_user Die Autorisierung war erfolgreich. Limite: CHF 1'68…" at bounding box center [860, 236] width 815 height 382
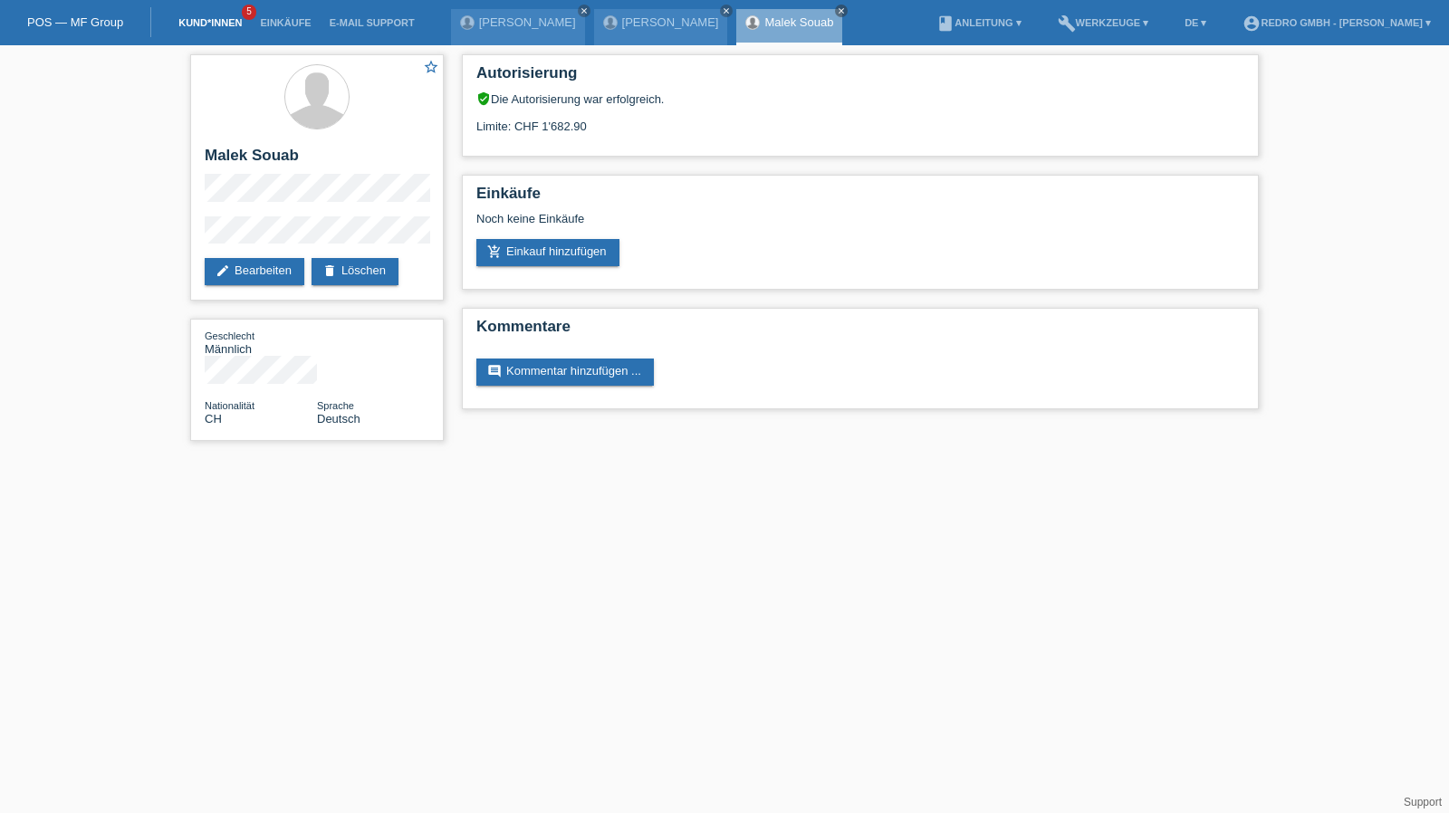
click at [212, 14] on li "Kund*innen 5" at bounding box center [209, 23] width 81 height 46
click at [210, 21] on link "Kund*innen" at bounding box center [209, 22] width 81 height 11
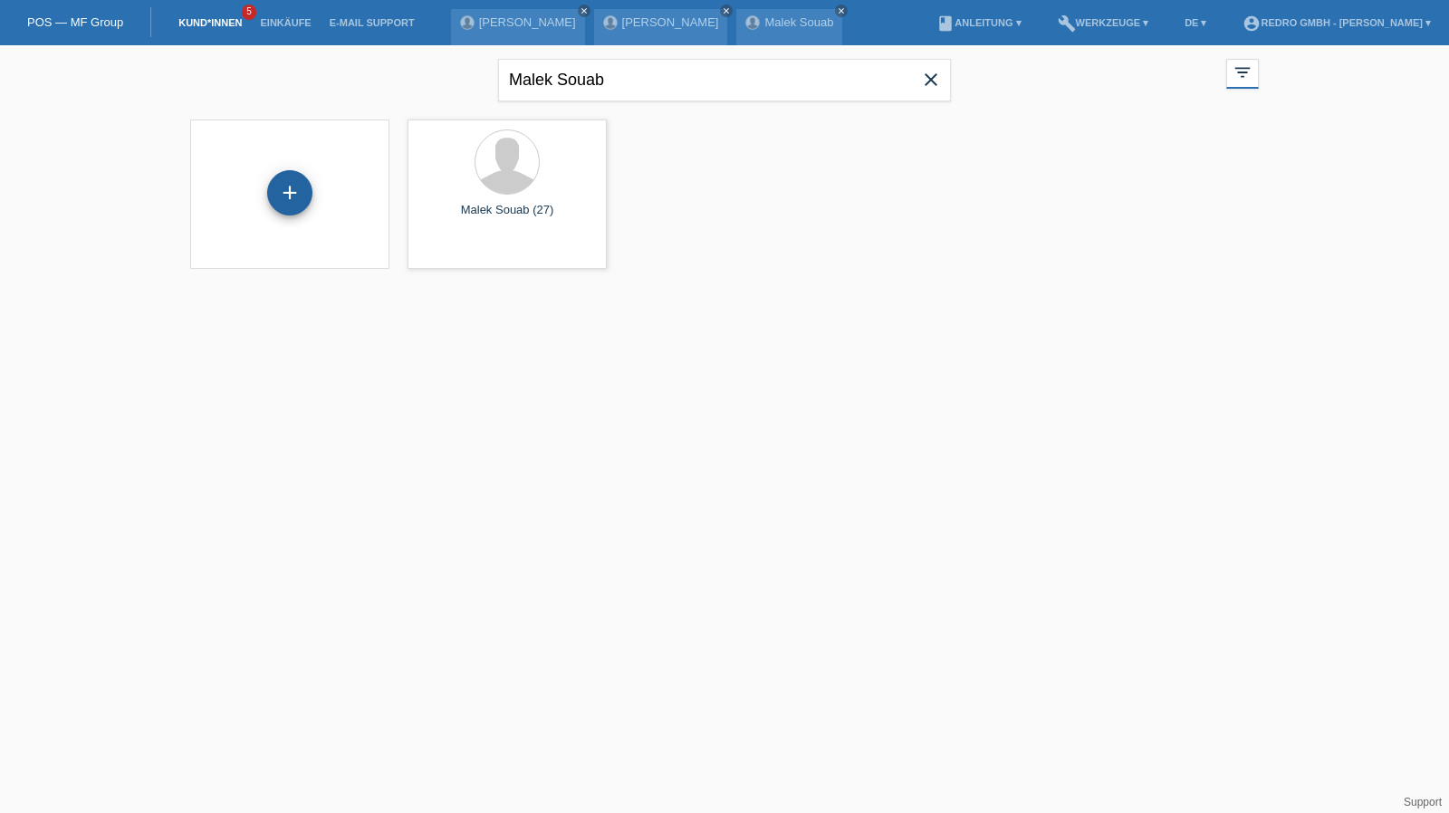
click at [307, 189] on div "+" at bounding box center [289, 192] width 43 height 31
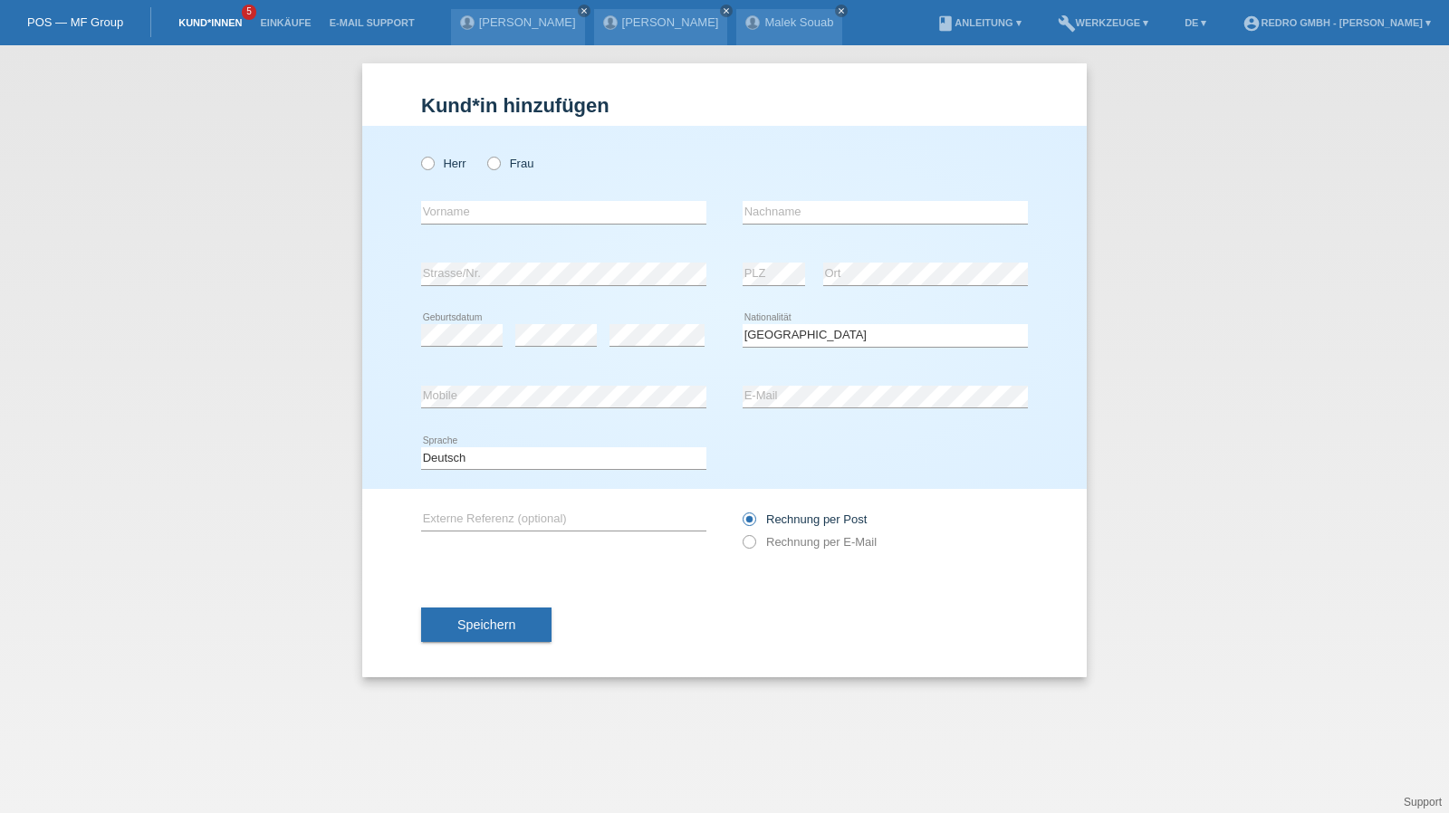
click at [201, 21] on link "Kund*innen" at bounding box center [209, 22] width 81 height 11
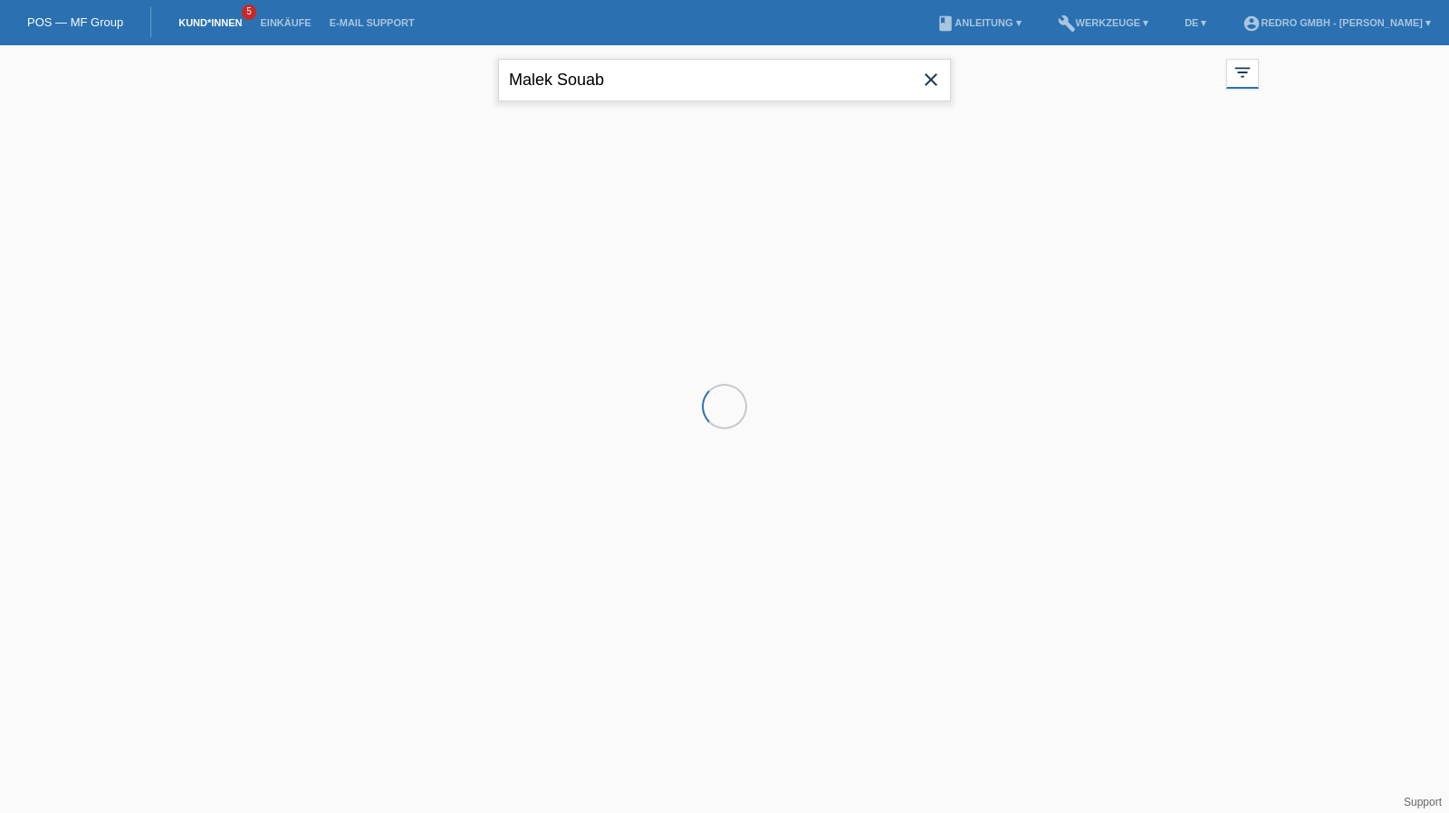
click at [608, 75] on input "Malek Souab" at bounding box center [724, 80] width 453 height 43
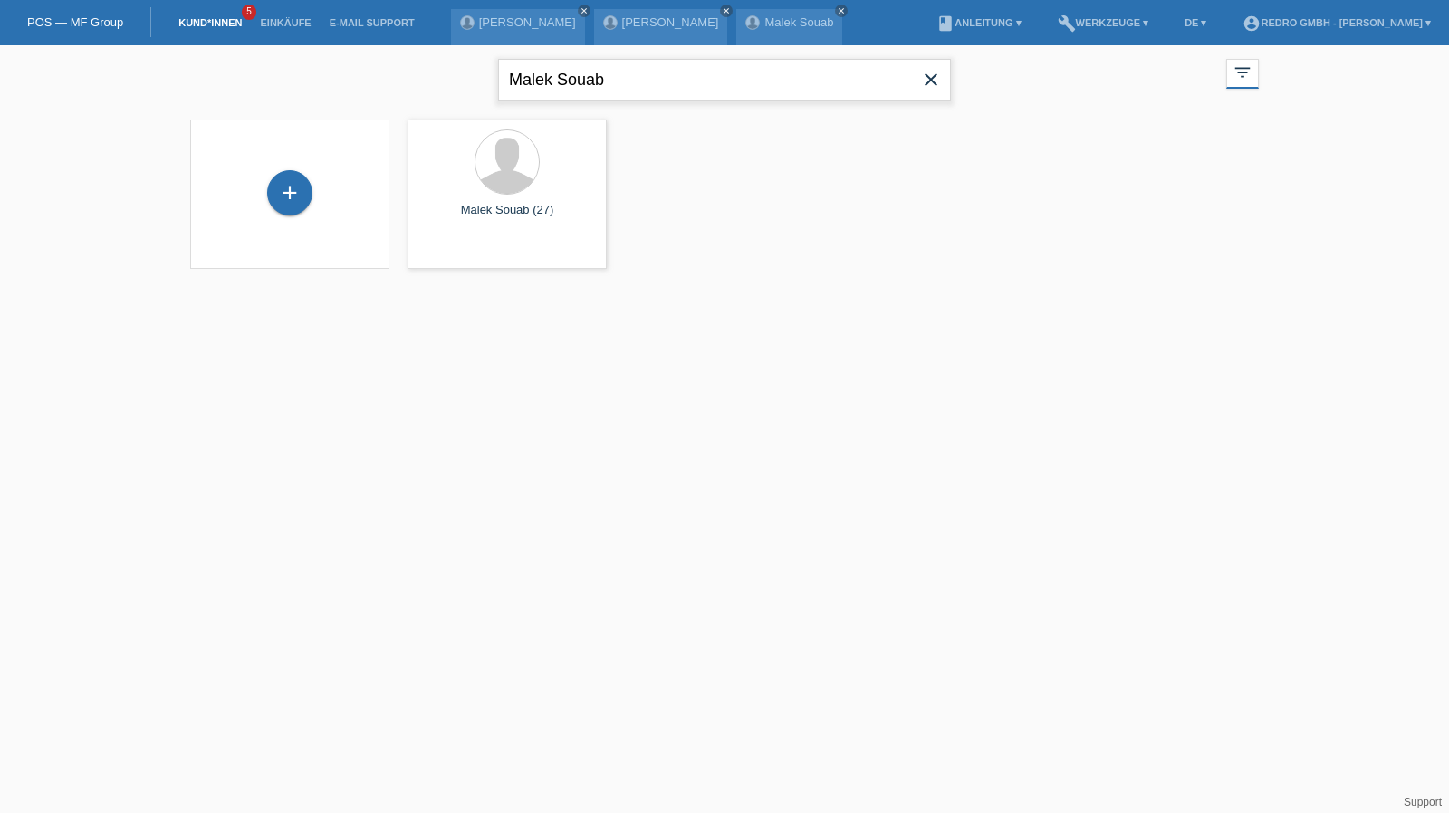
click at [608, 75] on input "Malek Souab" at bounding box center [724, 80] width 453 height 43
paste input "[PERSON_NAME]"
type input "[PERSON_NAME]"
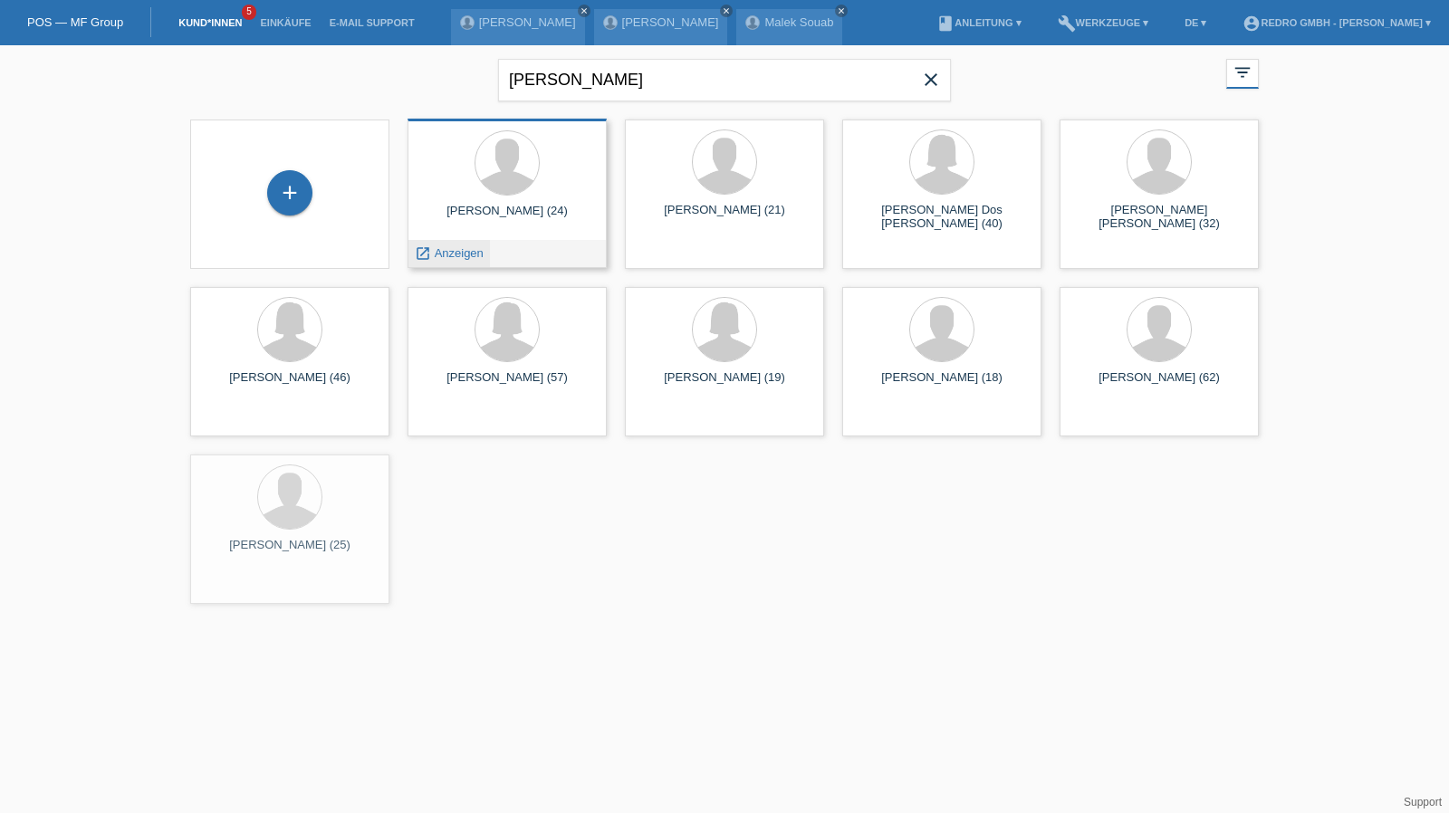
click at [464, 254] on span "Anzeigen" at bounding box center [459, 253] width 49 height 14
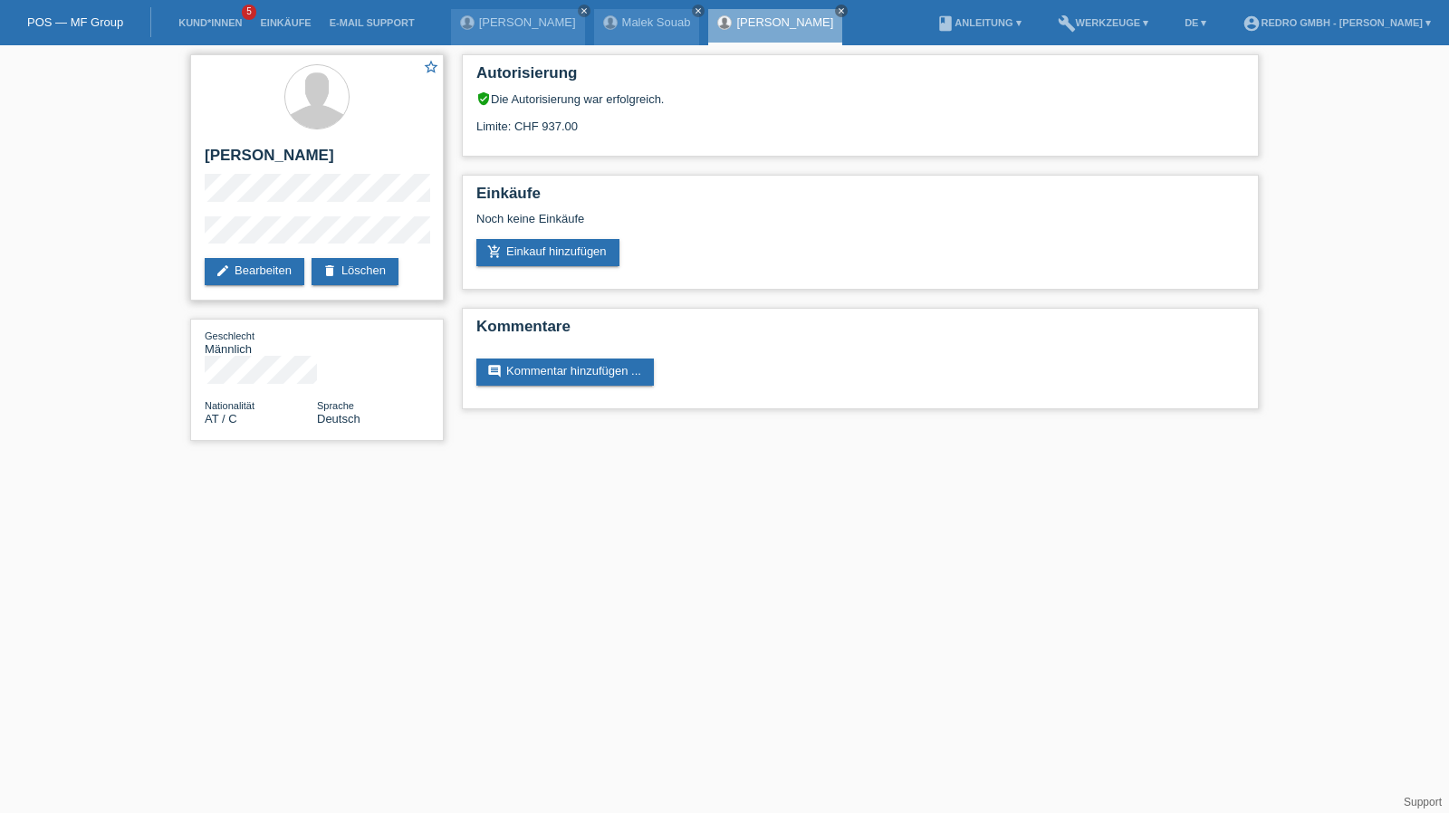
click at [241, 158] on h2 "[PERSON_NAME]" at bounding box center [317, 160] width 225 height 27
copy div "[PERSON_NAME]"
click at [196, 236] on div "star_border Aldin Dzemaili edit Bearbeiten delete Löschen" at bounding box center [317, 177] width 254 height 246
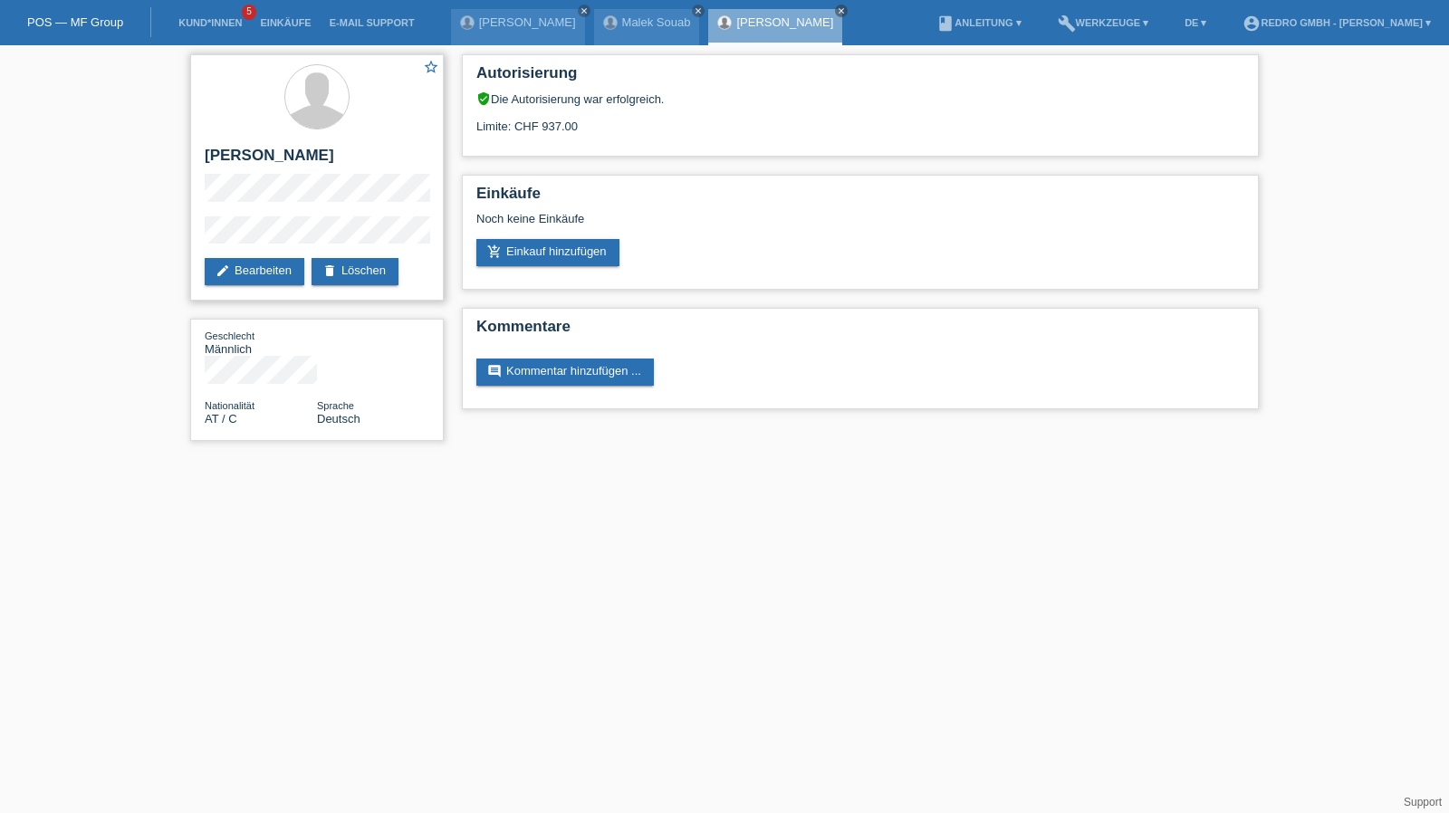
click at [316, 211] on div "star_border Aldin Dzemaili edit Bearbeiten delete Löschen" at bounding box center [317, 177] width 254 height 246
click at [179, 237] on div "star_border Aldin Dzemaili edit Bearbeiten delete Löschen Geschlecht Männlich N…" at bounding box center [724, 252] width 1449 height 414
click at [222, 23] on link "Kund*innen" at bounding box center [209, 22] width 81 height 11
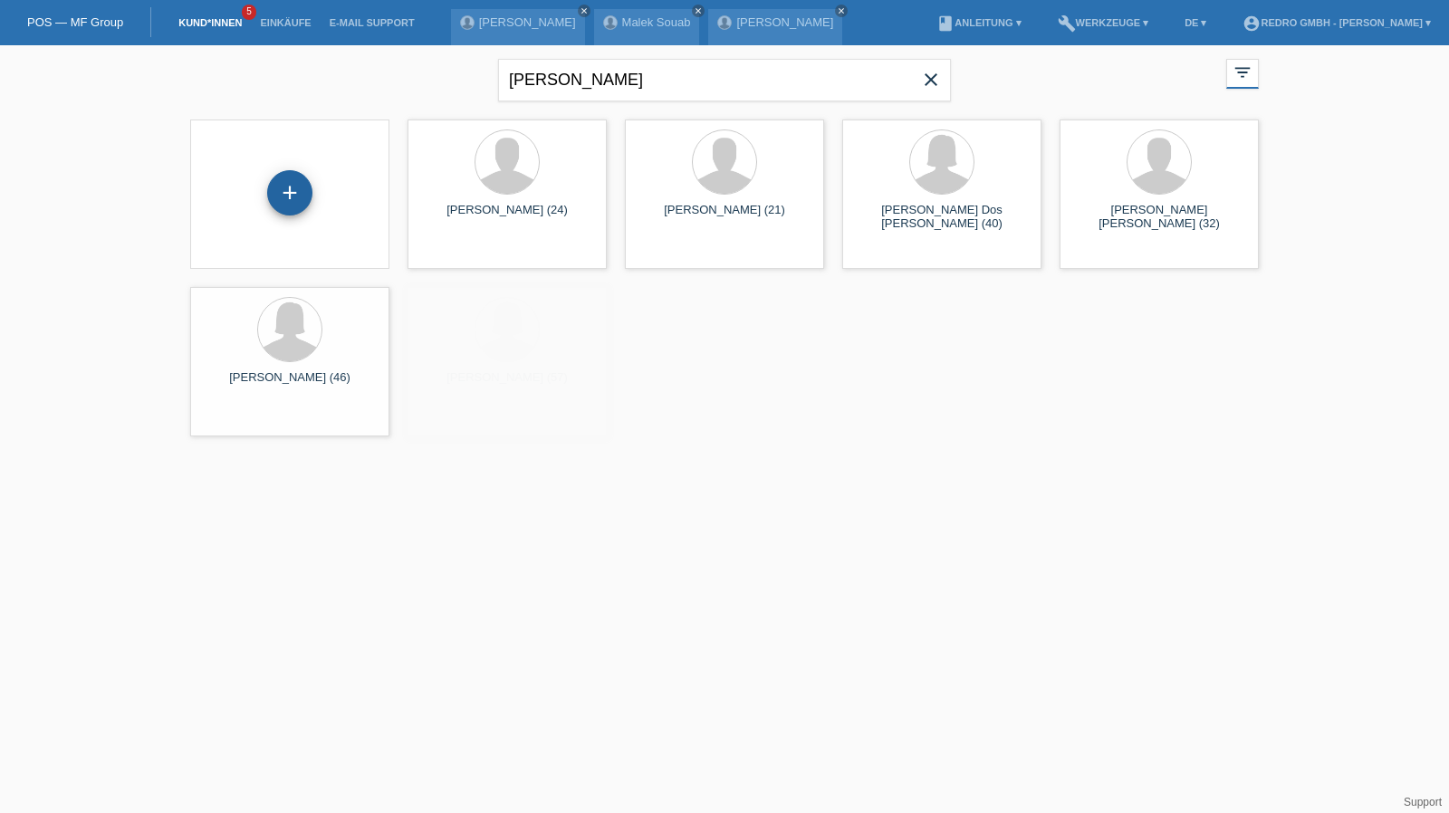
click at [301, 182] on div "+" at bounding box center [289, 192] width 43 height 31
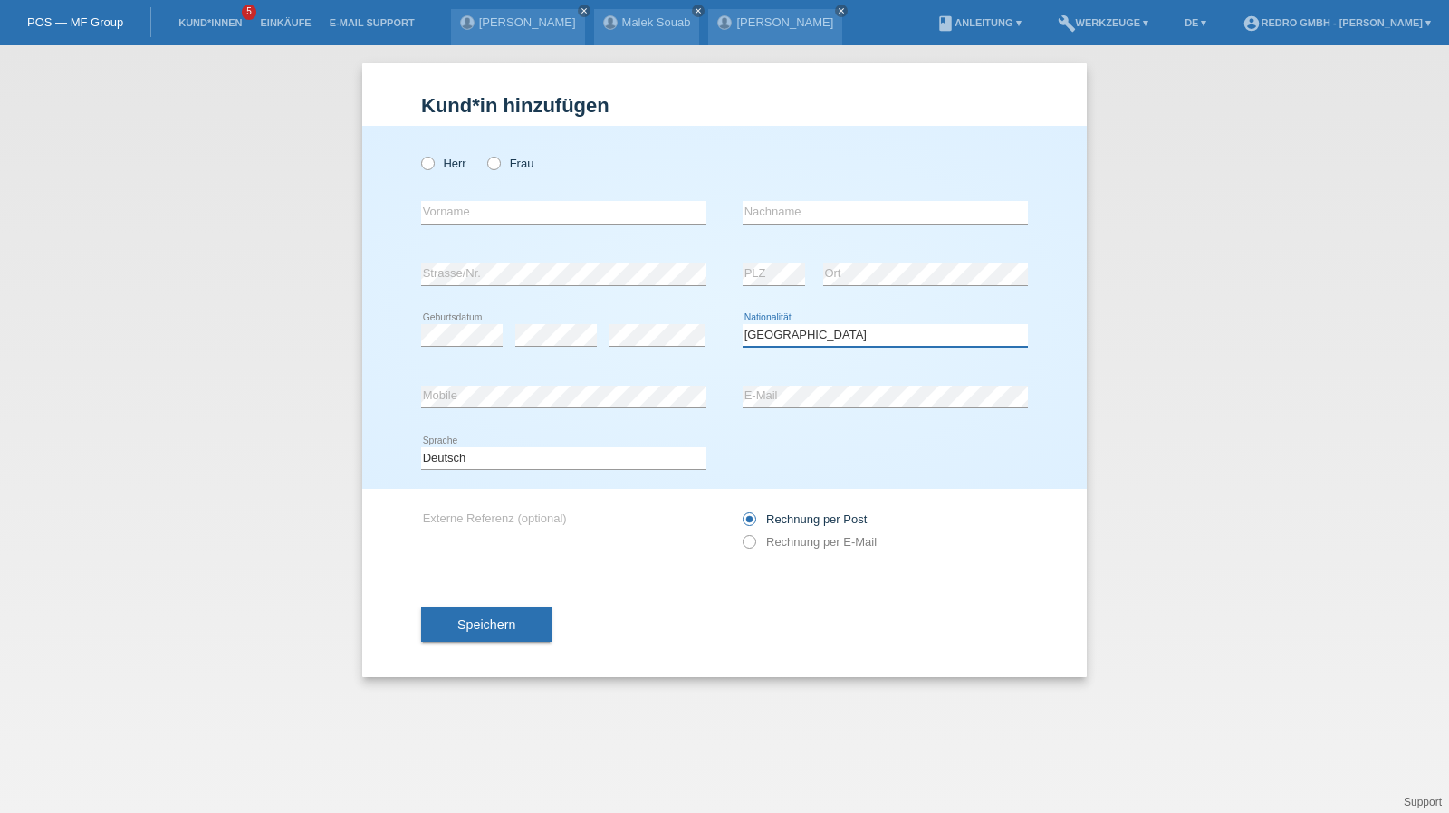
click at [795, 338] on select "Bitte auswählen... Schweiz Deutschland Liechtenstein Österreich ------------ Af…" at bounding box center [885, 335] width 285 height 22
select select "TR"
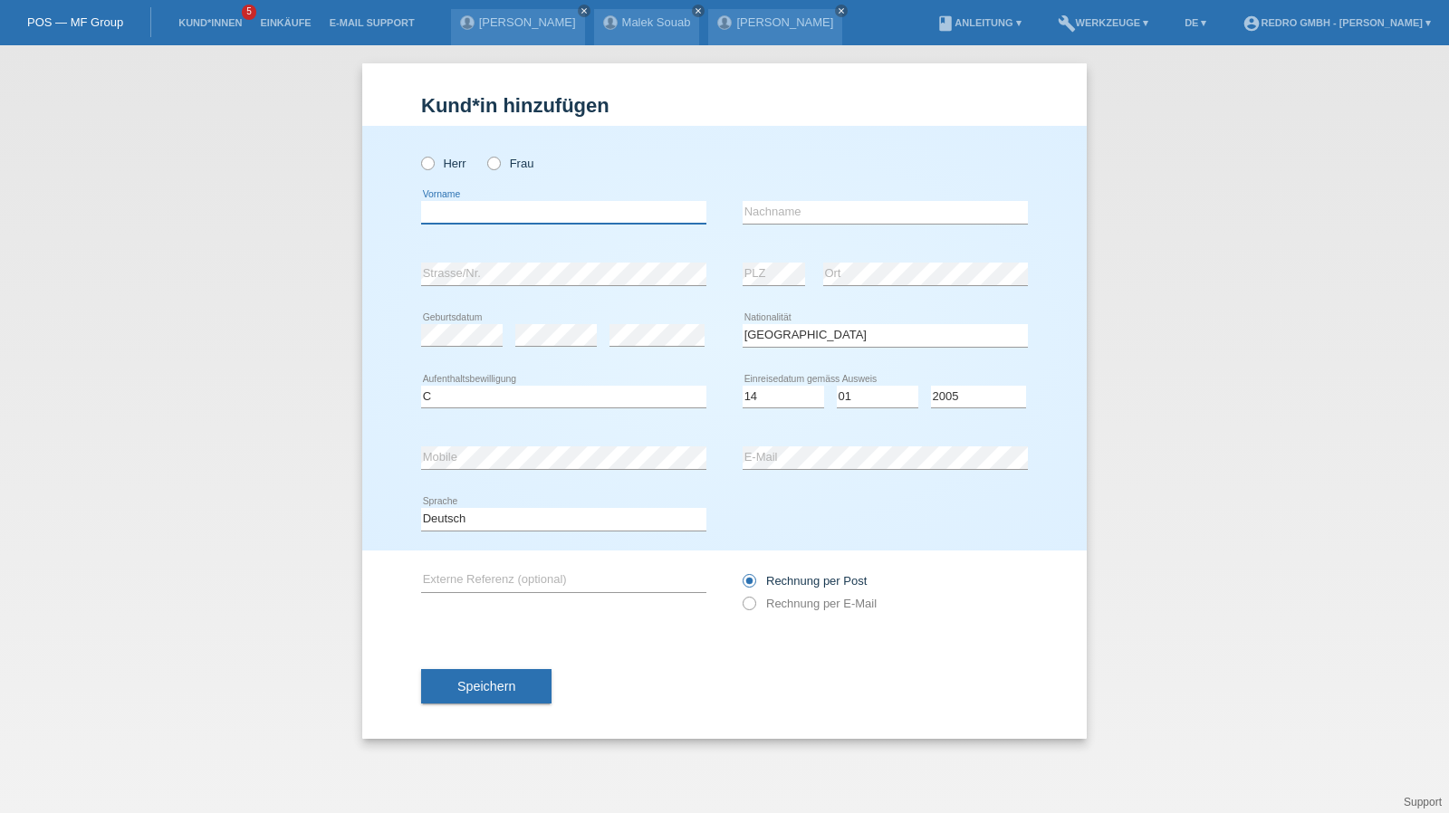
click at [503, 214] on input "text" at bounding box center [563, 212] width 285 height 23
type input "Mustafa"
type input "Güner"
click at [824, 204] on input "Güner" at bounding box center [885, 212] width 285 height 23
click at [503, 673] on button "Speichern" at bounding box center [486, 686] width 130 height 34
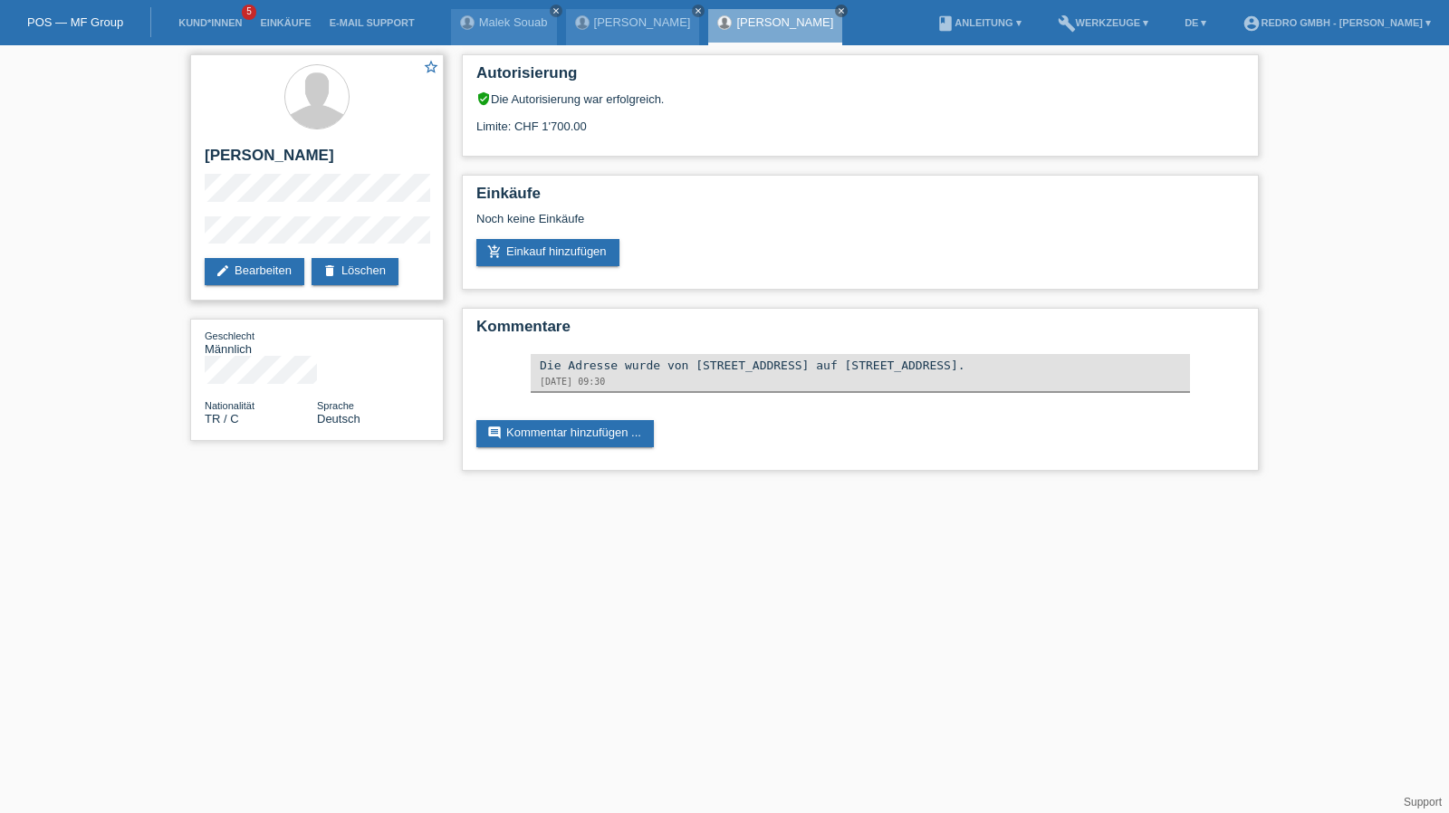
click at [284, 149] on h2 "[PERSON_NAME]" at bounding box center [317, 160] width 225 height 27
click at [284, 149] on h2 "Mustafa Güner" at bounding box center [317, 160] width 225 height 27
copy h2 "Güner"
click at [244, 165] on h2 "[PERSON_NAME]" at bounding box center [317, 160] width 225 height 27
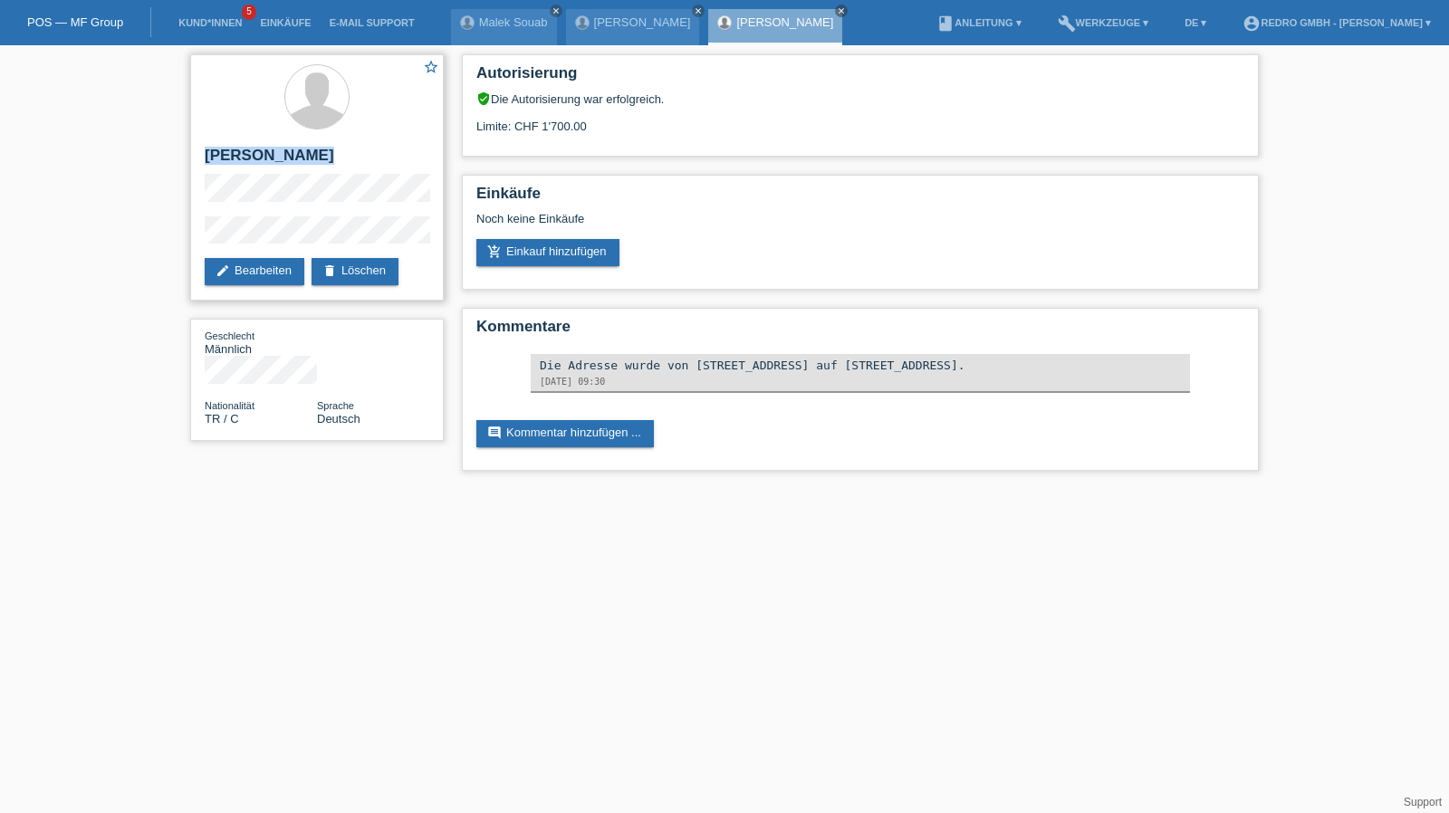
click at [244, 165] on h2 "[PERSON_NAME]" at bounding box center [317, 160] width 225 height 27
copy div "[PERSON_NAME]"
click at [195, 240] on div "star_border Mustafa Güner edit Bearbeiten delete Löschen" at bounding box center [317, 177] width 254 height 246
click at [216, 24] on link "Kund*innen" at bounding box center [209, 22] width 81 height 11
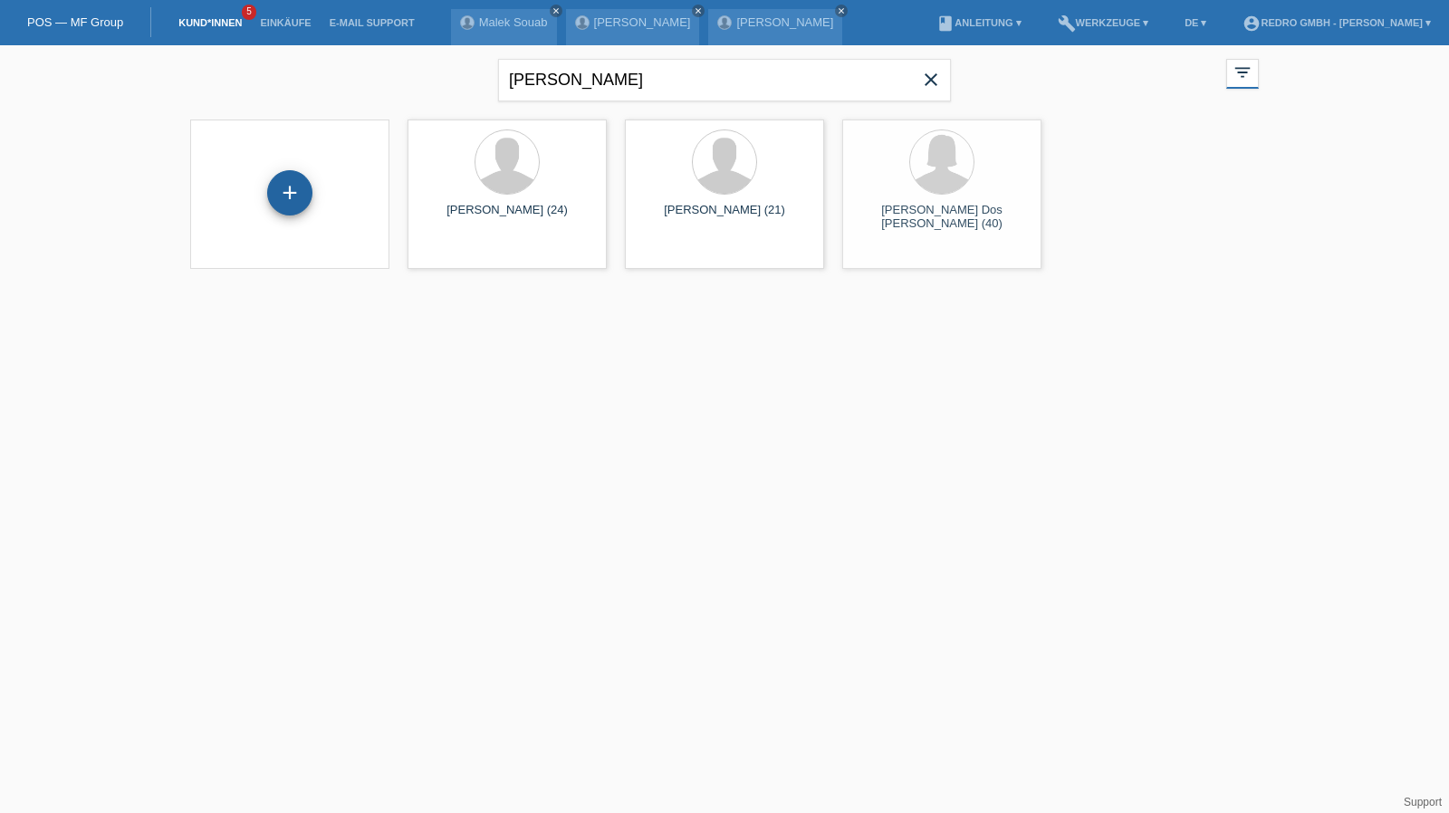
click at [270, 195] on div "+" at bounding box center [289, 192] width 43 height 31
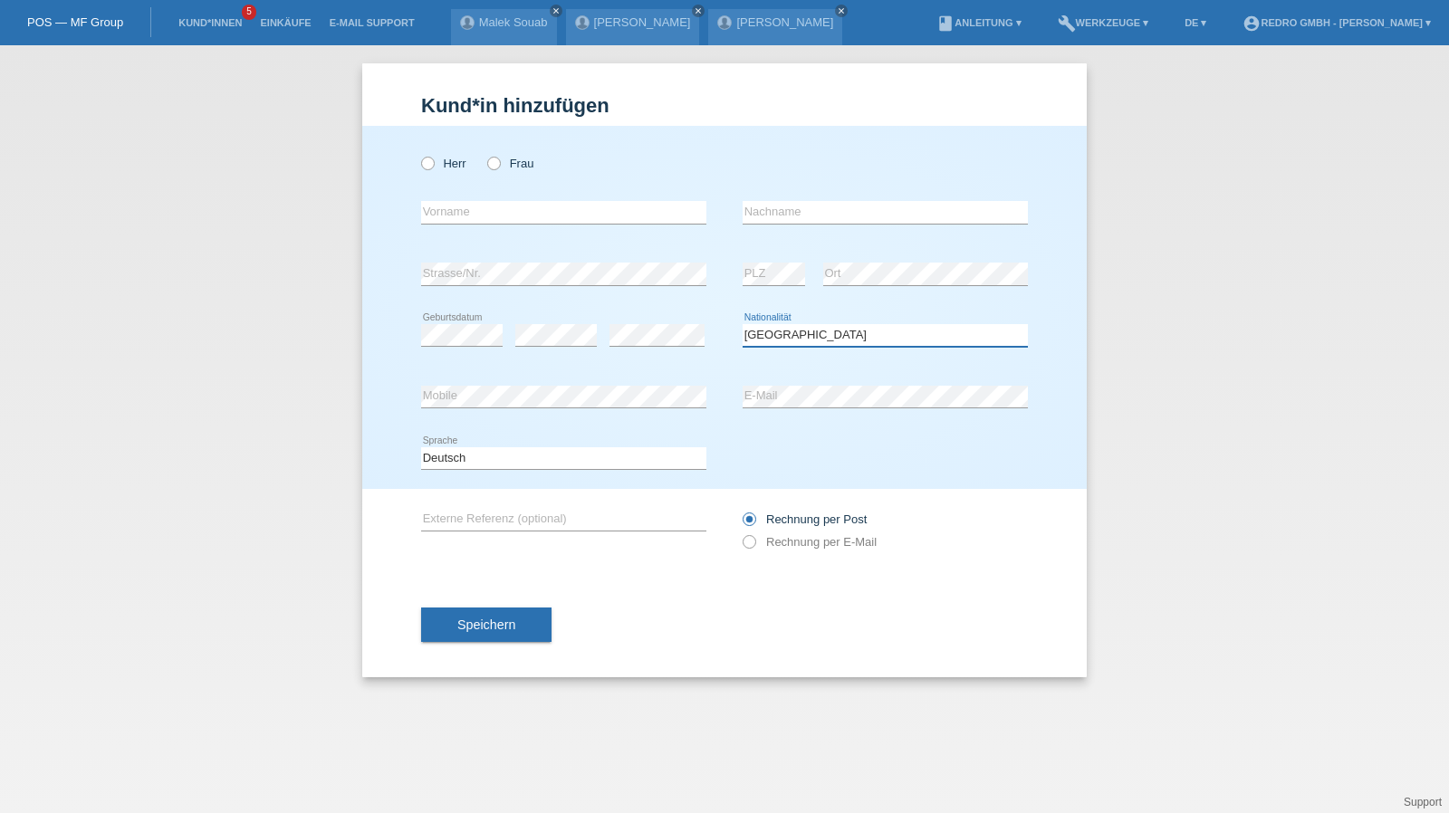
click at [847, 336] on select "Bitte auswählen... [GEOGRAPHIC_DATA] [GEOGRAPHIC_DATA] [GEOGRAPHIC_DATA] [GEOGR…" at bounding box center [885, 335] width 285 height 22
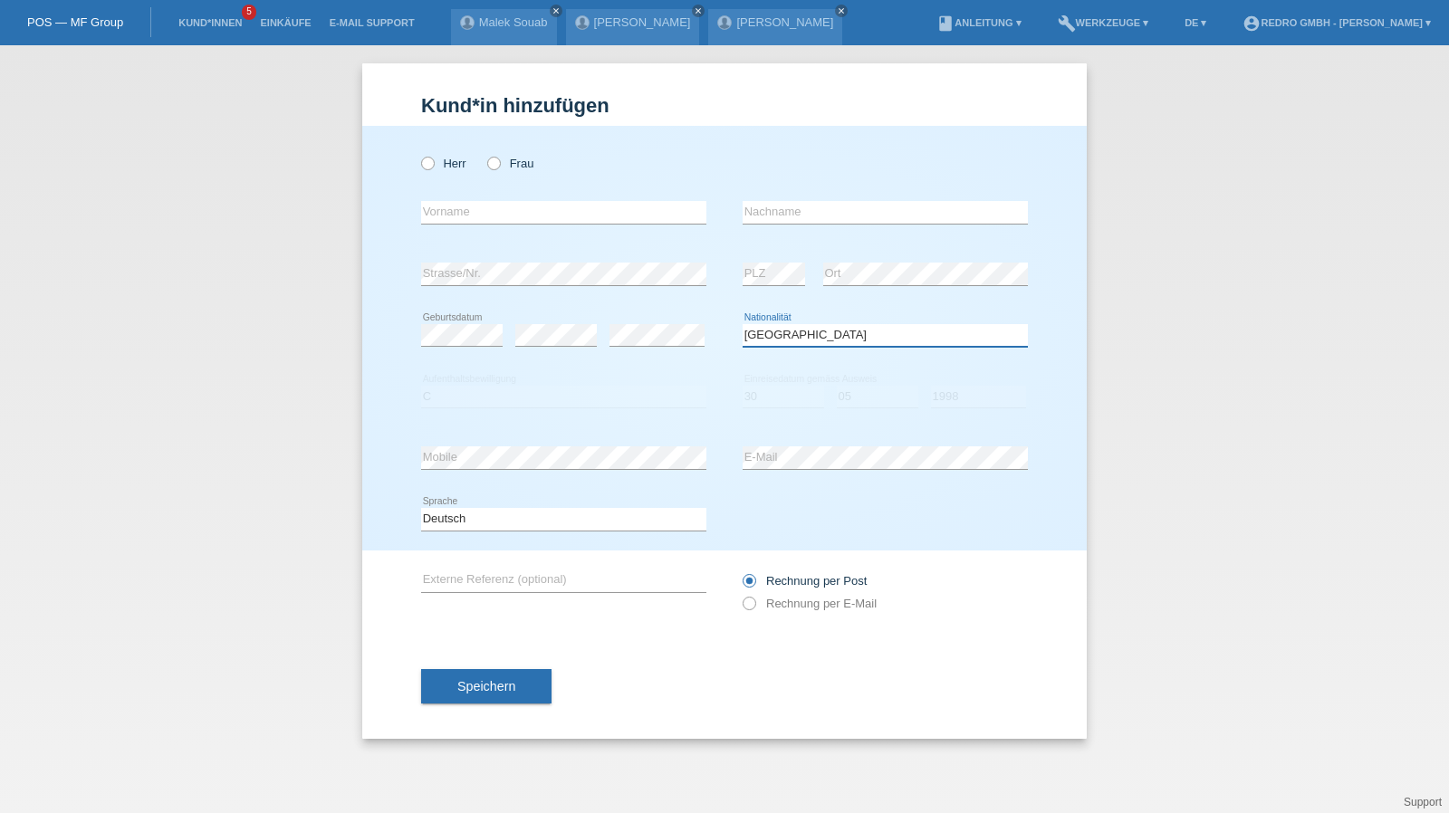
select select "PT"
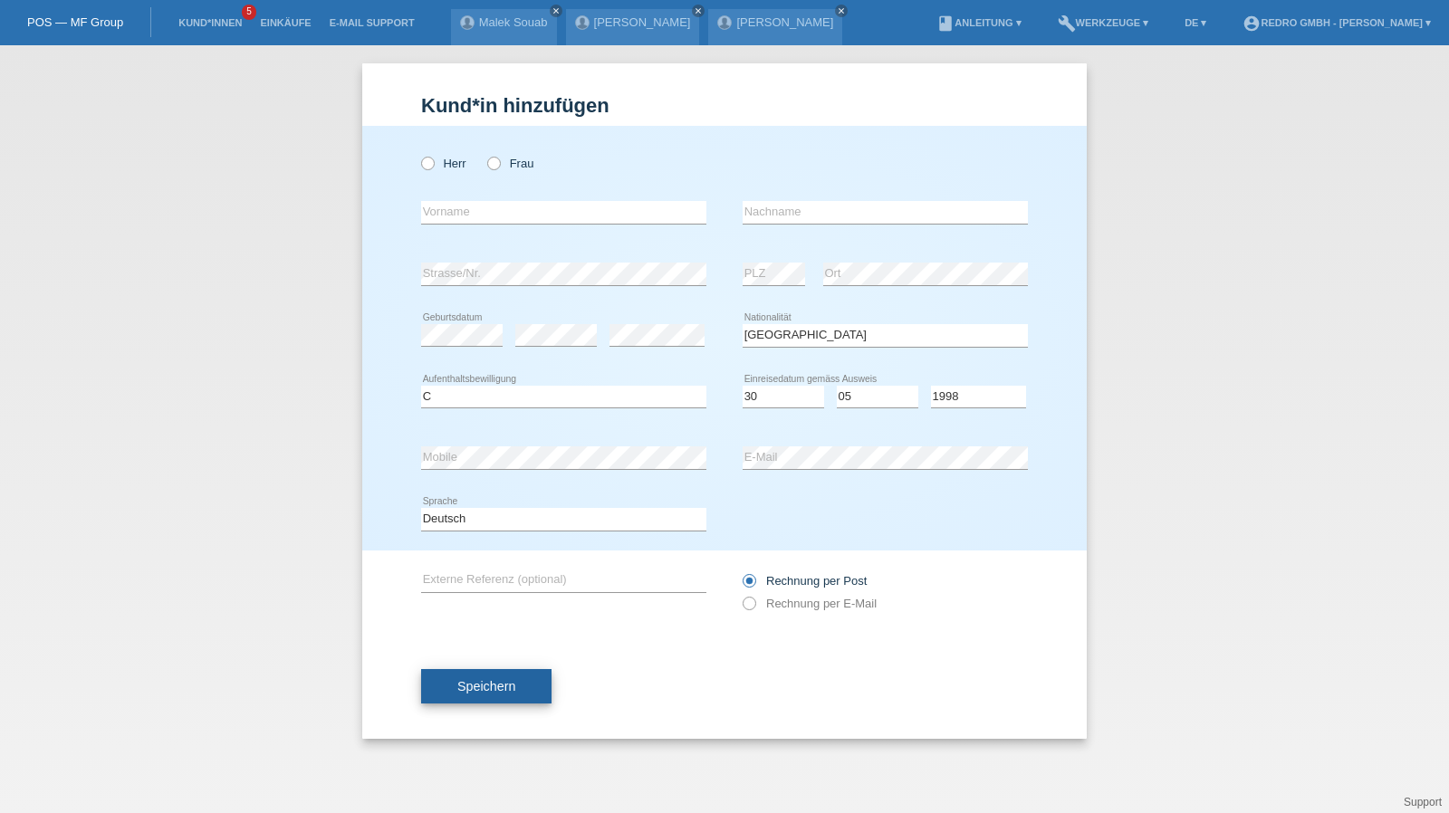
click at [485, 672] on button "Speichern" at bounding box center [486, 686] width 130 height 34
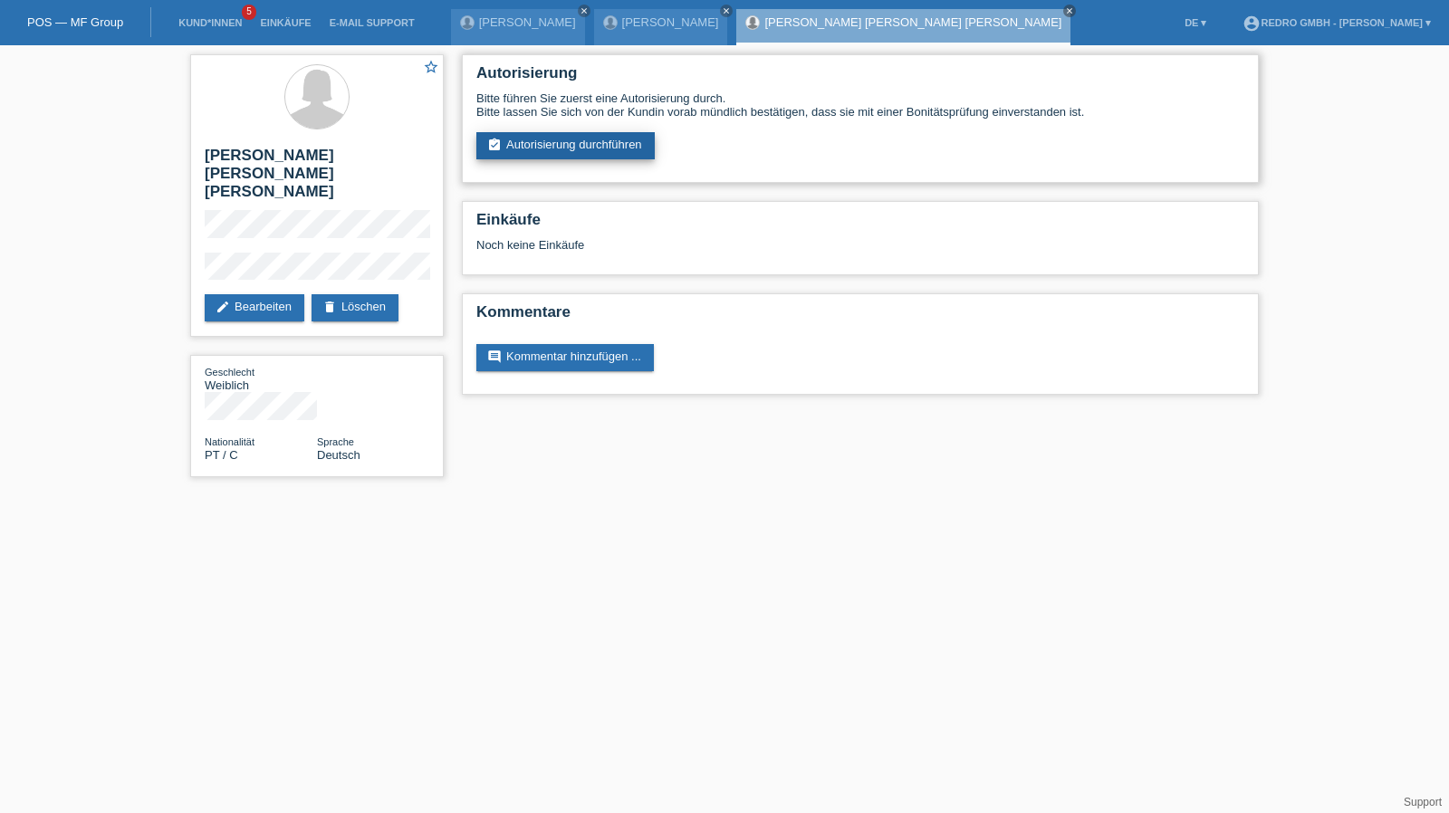
click at [573, 143] on link "assignment_turned_in Autorisierung durchführen" at bounding box center [565, 145] width 178 height 27
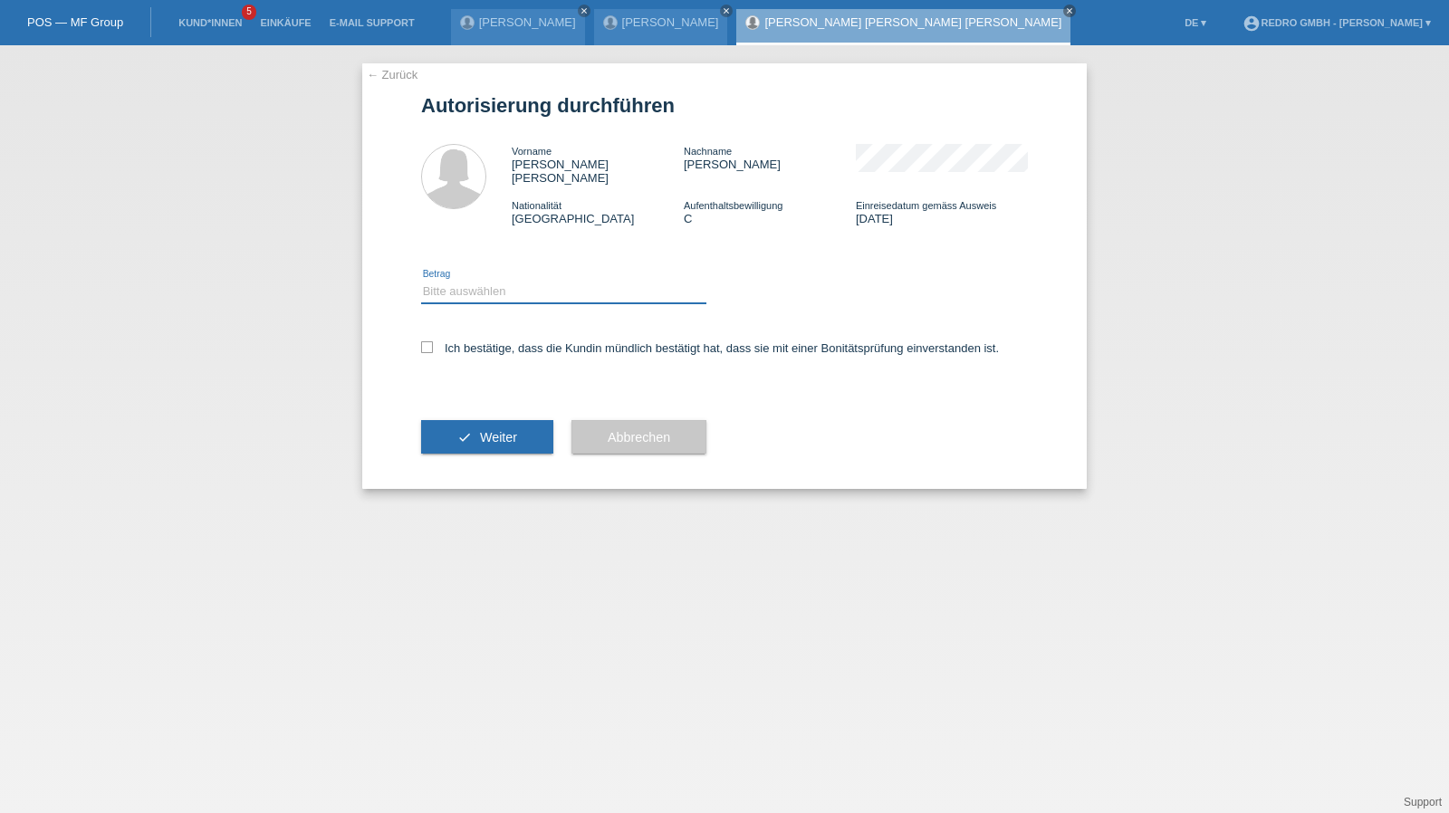
click at [464, 285] on select "Bitte auswählen CHF 1.00 - CHF 499.00 CHF 500.00 - CHF 1'999.00 CHF 2'000.00 - …" at bounding box center [563, 292] width 285 height 22
select select "1"
click at [421, 281] on select "Bitte auswählen CHF 1.00 - CHF 499.00 CHF 500.00 - CHF 1'999.00 CHF 2'000.00 - …" at bounding box center [563, 292] width 285 height 22
click at [461, 341] on label "Ich bestätige, dass die Kundin mündlich bestätigt hat, dass sie mit einer Bonit…" at bounding box center [710, 348] width 578 height 14
click at [433, 341] on input "Ich bestätige, dass die Kundin mündlich bestätigt hat, dass sie mit einer Bonit…" at bounding box center [427, 347] width 12 height 12
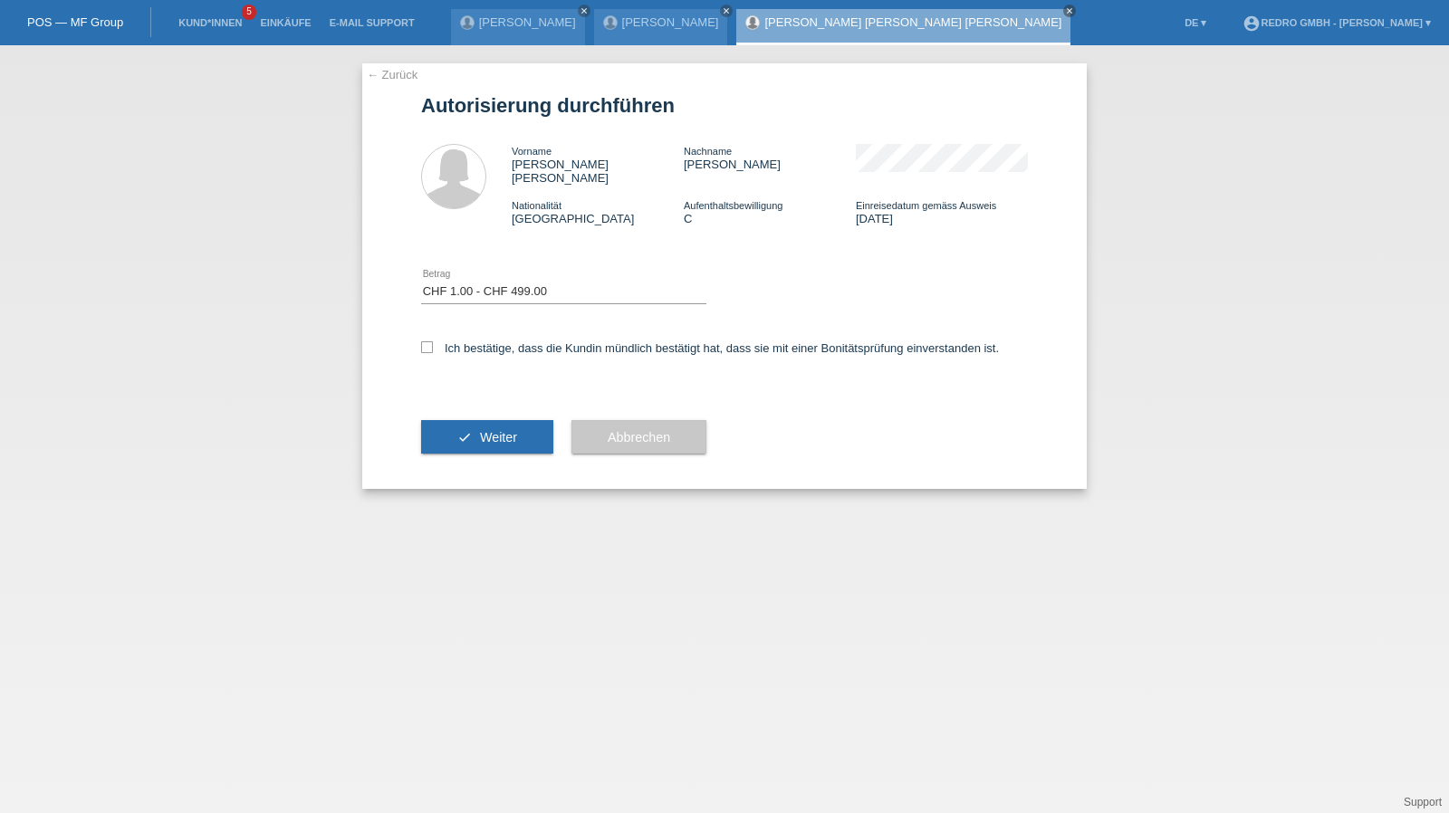
checkbox input "true"
click at [492, 430] on span "Weiter" at bounding box center [498, 437] width 37 height 14
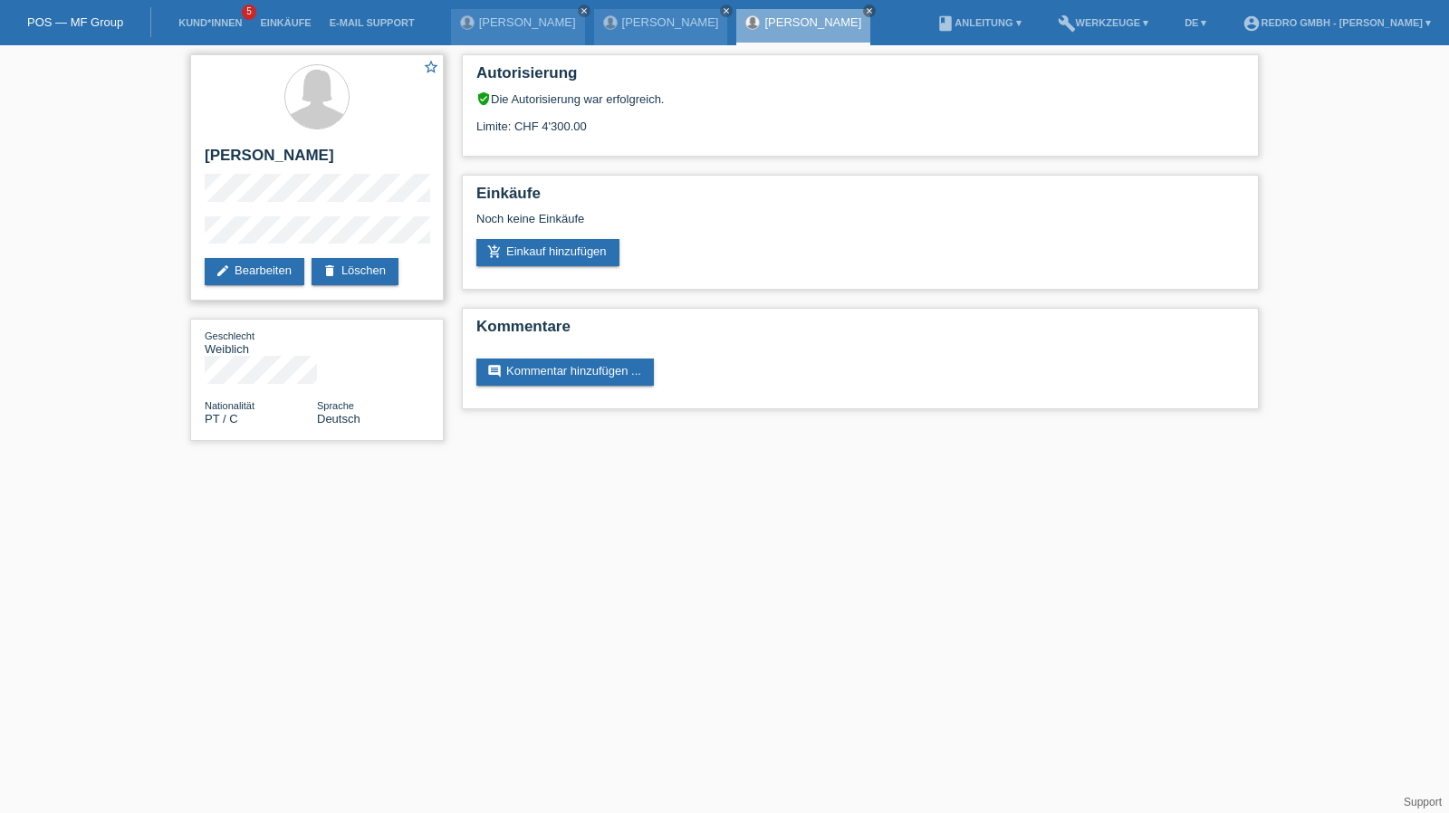
click at [316, 158] on h2 "[PERSON_NAME]" at bounding box center [317, 160] width 225 height 27
copy div "[PERSON_NAME]"
click at [139, 237] on div "star_border [PERSON_NAME] edit Bearbeiten delete Löschen Geschlecht Weiblich Na…" at bounding box center [724, 252] width 1449 height 414
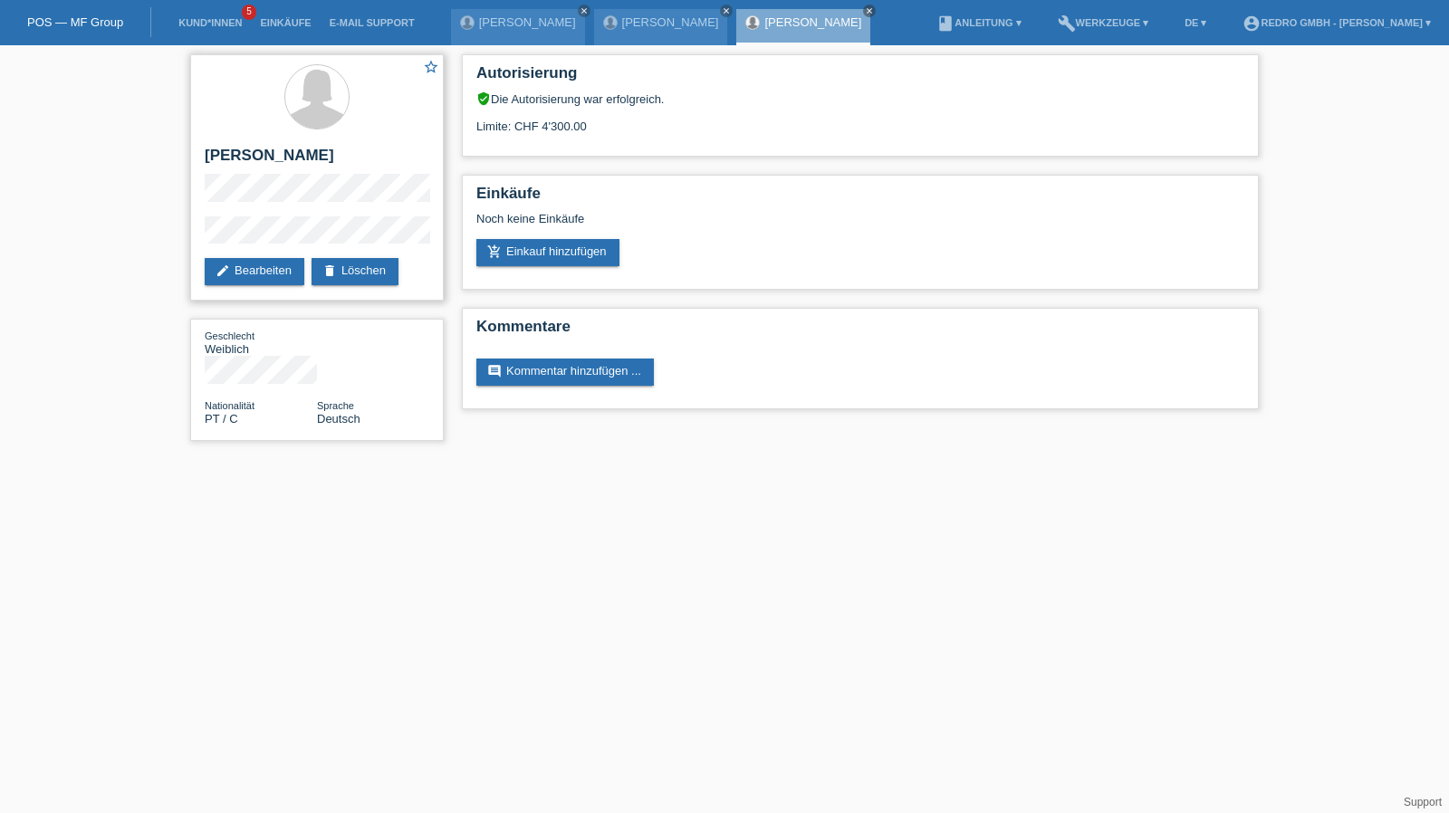
click at [273, 168] on h2 "[PERSON_NAME]" at bounding box center [317, 160] width 225 height 27
drag, startPoint x: 283, startPoint y: 162, endPoint x: 205, endPoint y: 159, distance: 77.9
click at [205, 159] on h2 "[PERSON_NAME]" at bounding box center [317, 160] width 225 height 27
copy h2 "Rosa Maria"
click at [170, 23] on link "Kund*innen" at bounding box center [209, 22] width 81 height 11
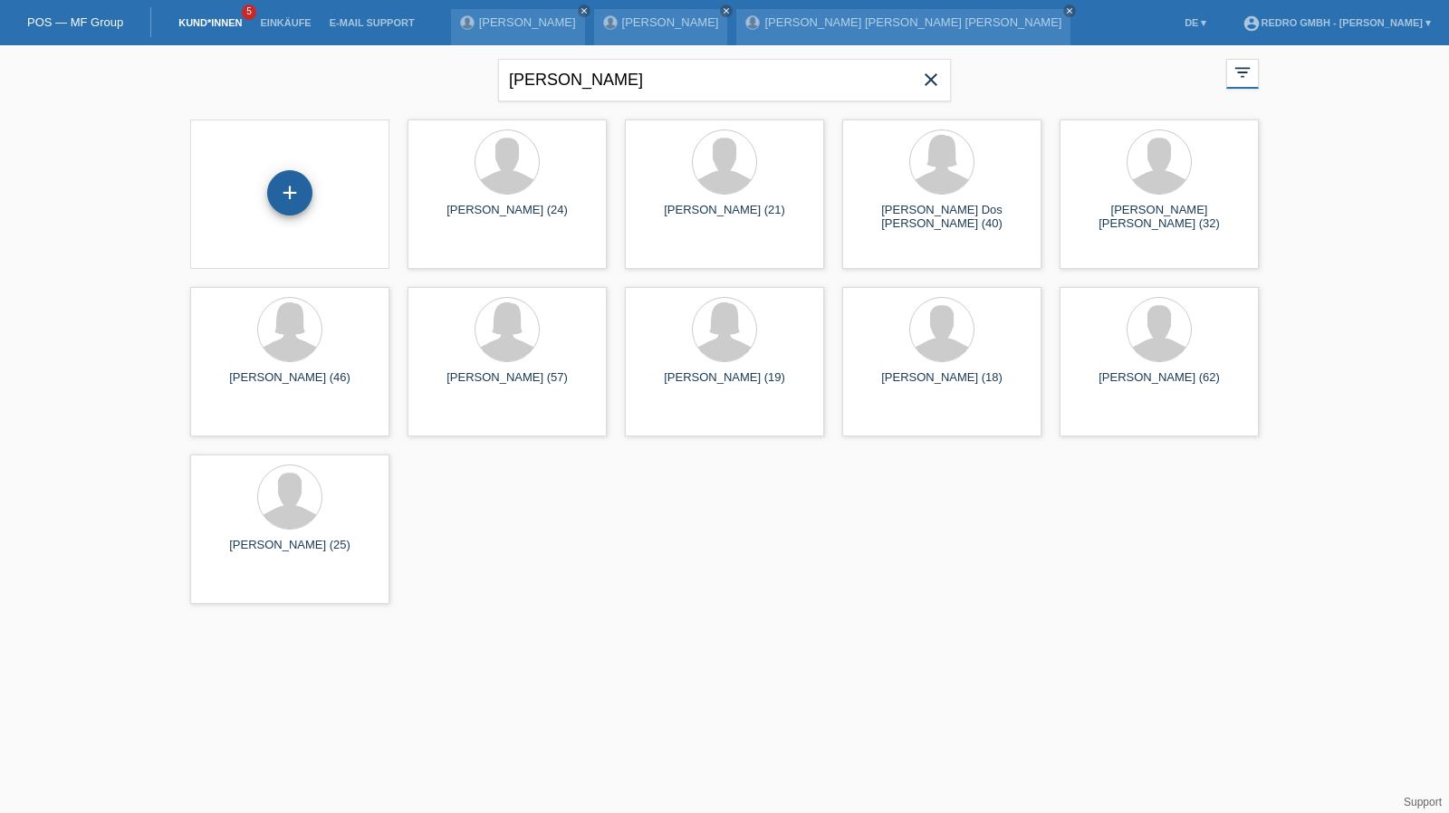
click at [288, 196] on div "+" at bounding box center [289, 192] width 45 height 45
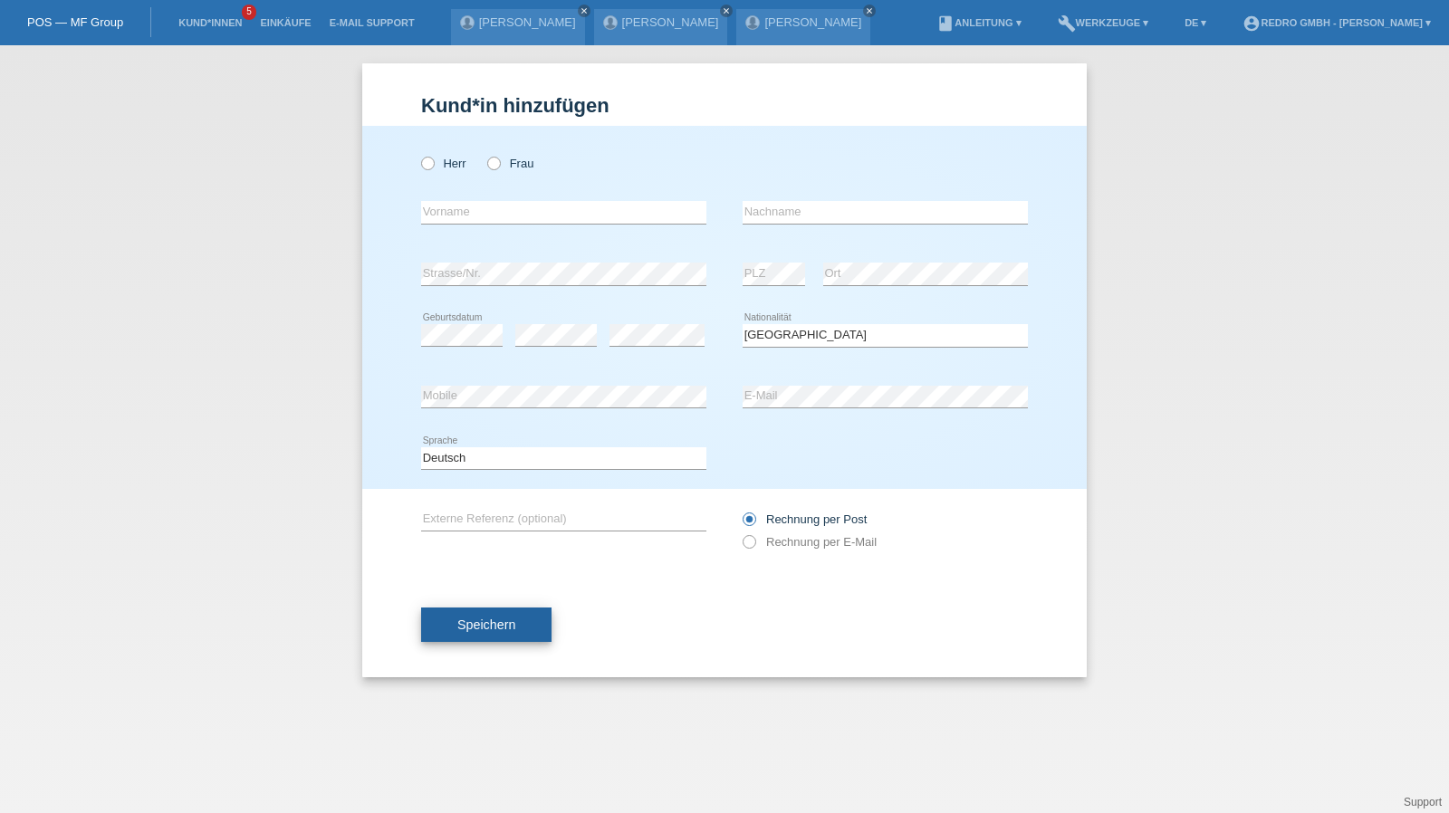
click at [507, 620] on span "Speichern" at bounding box center [486, 625] width 58 height 14
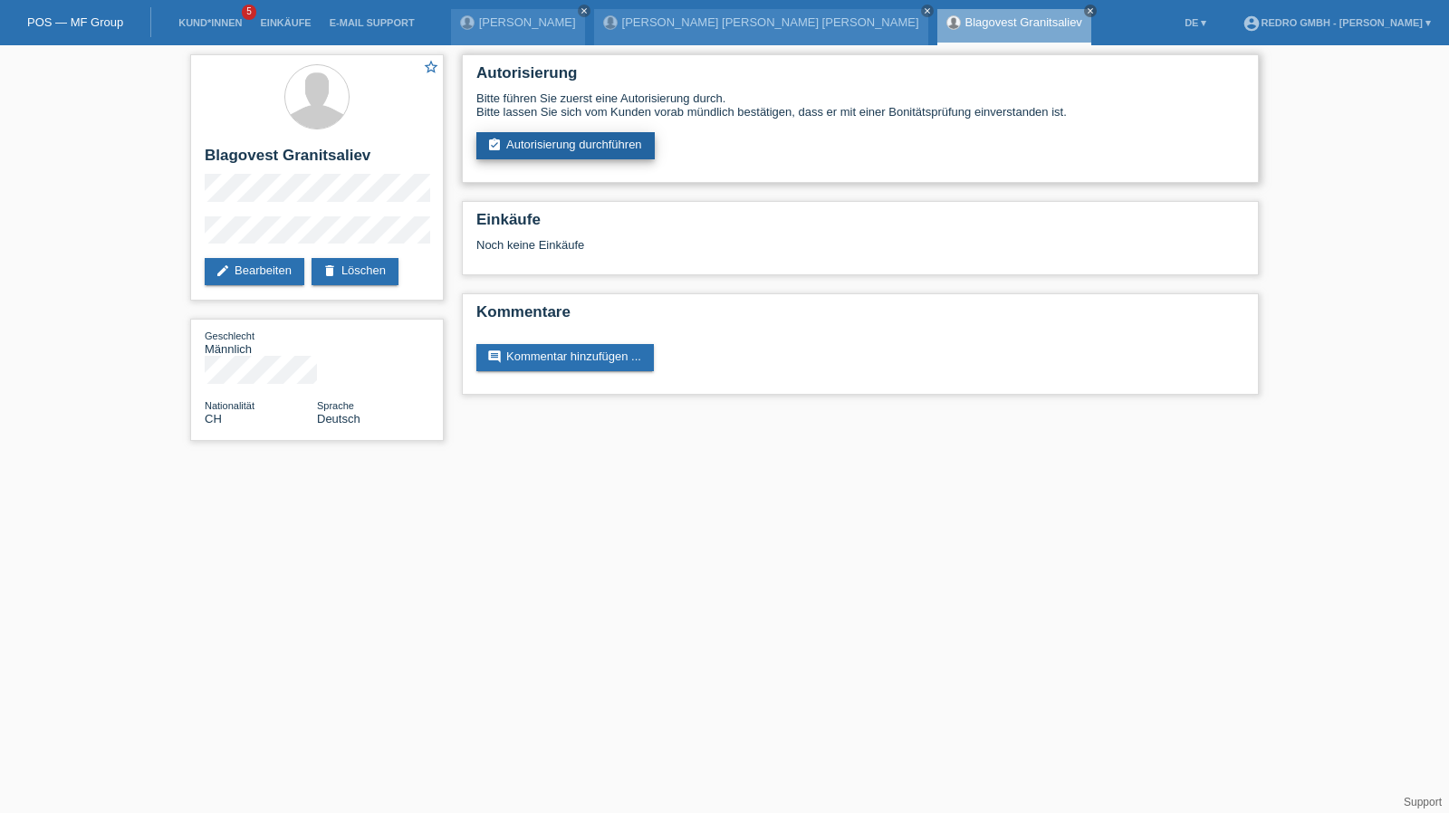
click at [546, 138] on link "assignment_turned_in Autorisierung durchführen" at bounding box center [565, 145] width 178 height 27
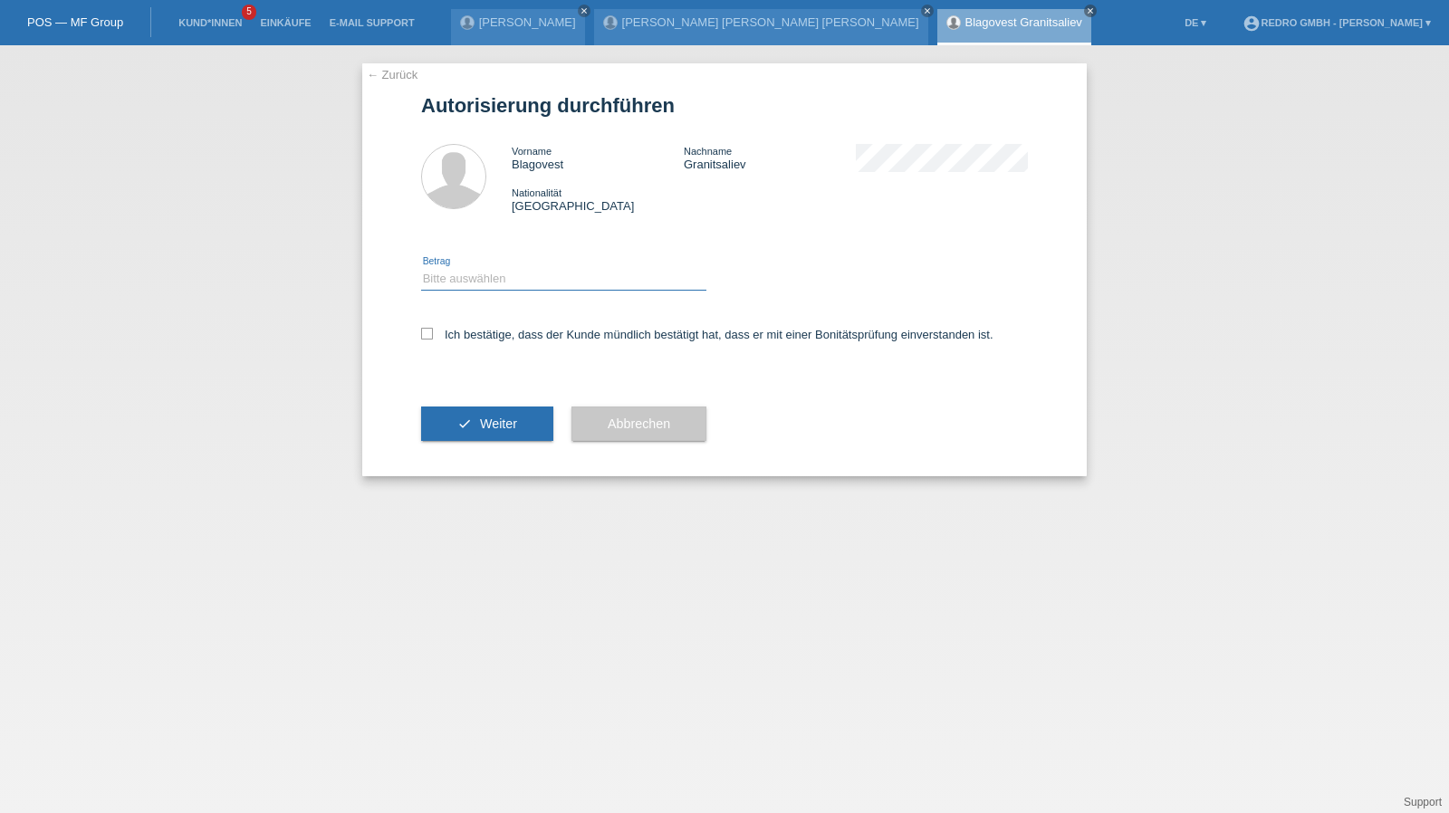
click at [469, 275] on select "Bitte auswählen CHF 1.00 - CHF 499.00 CHF 500.00 - CHF 1'999.00 CHF 2'000.00 - …" at bounding box center [563, 279] width 285 height 22
select select "1"
click at [421, 268] on select "Bitte auswählen CHF 1.00 - CHF 499.00 CHF 500.00 - CHF 1'999.00 CHF 2'000.00 - …" at bounding box center [563, 279] width 285 height 22
click at [474, 341] on label "Ich bestätige, dass der Kunde mündlich bestätigt hat, dass er mit einer Bonität…" at bounding box center [707, 335] width 572 height 14
click at [433, 340] on input "Ich bestätige, dass der Kunde mündlich bestätigt hat, dass er mit einer Bonität…" at bounding box center [427, 334] width 12 height 12
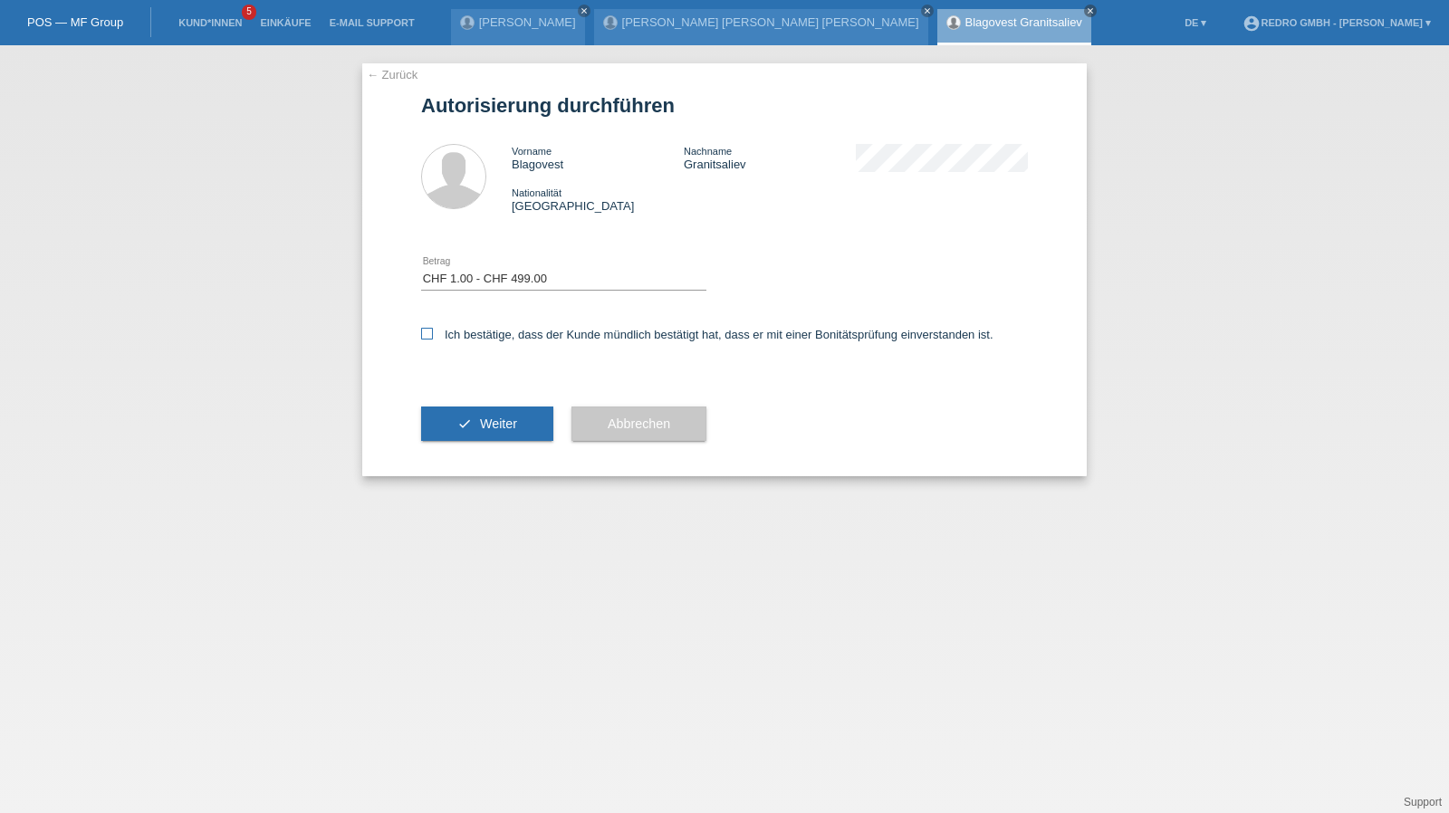
checkbox input "true"
click at [476, 429] on button "check Weiter" at bounding box center [487, 424] width 132 height 34
